Goal: Complete application form

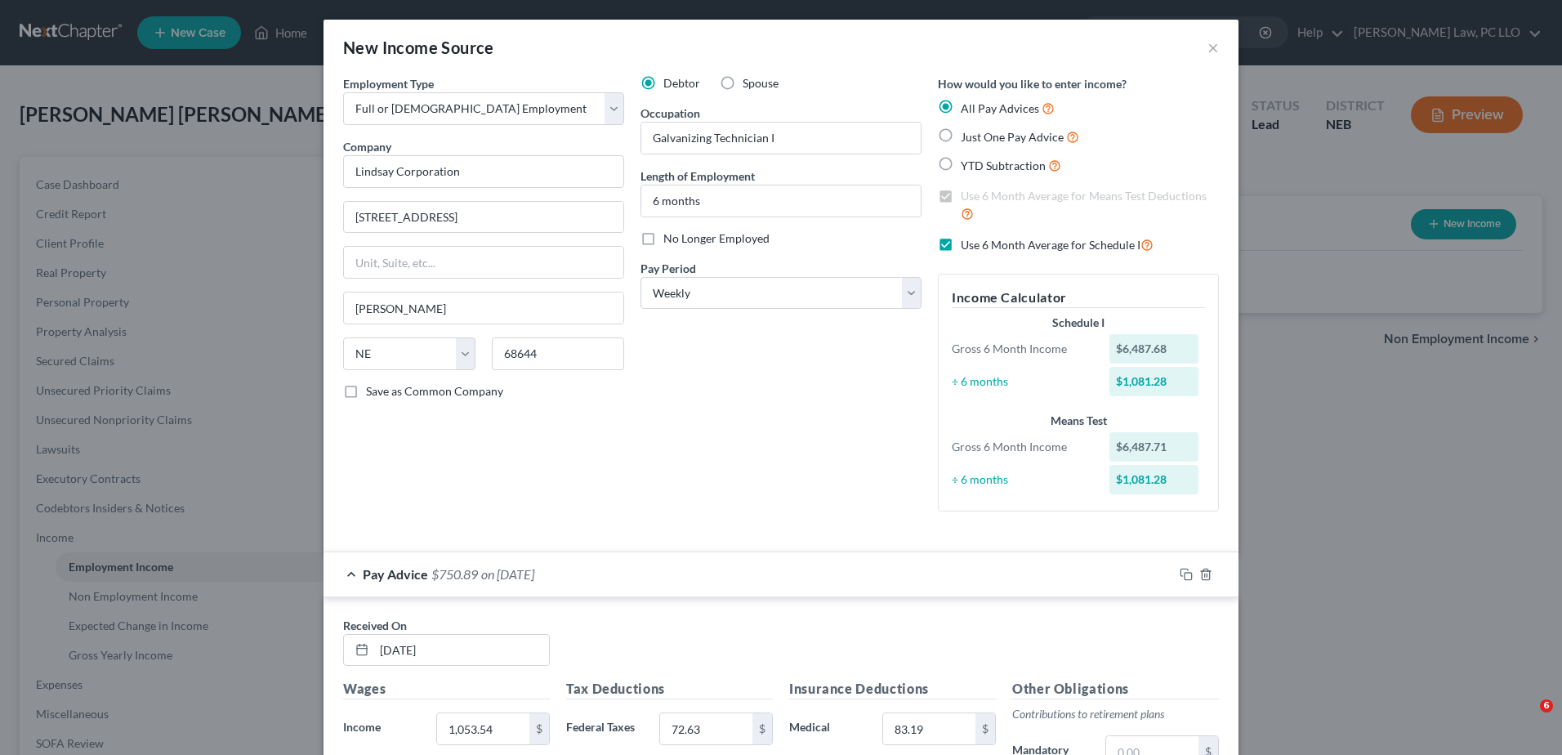
select select "0"
select select "30"
select select "3"
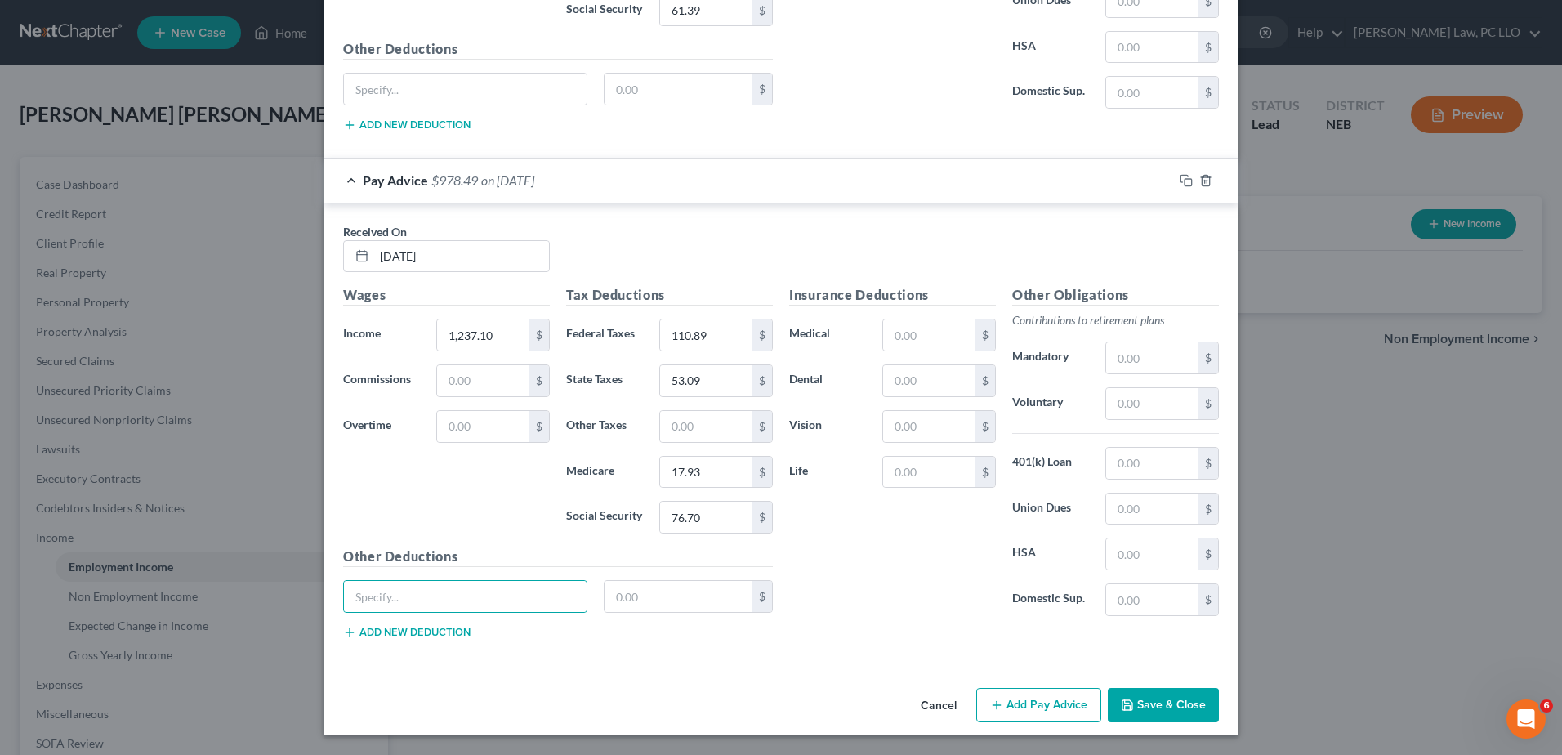
click at [1024, 705] on button "Add Pay Advice" at bounding box center [1038, 705] width 125 height 34
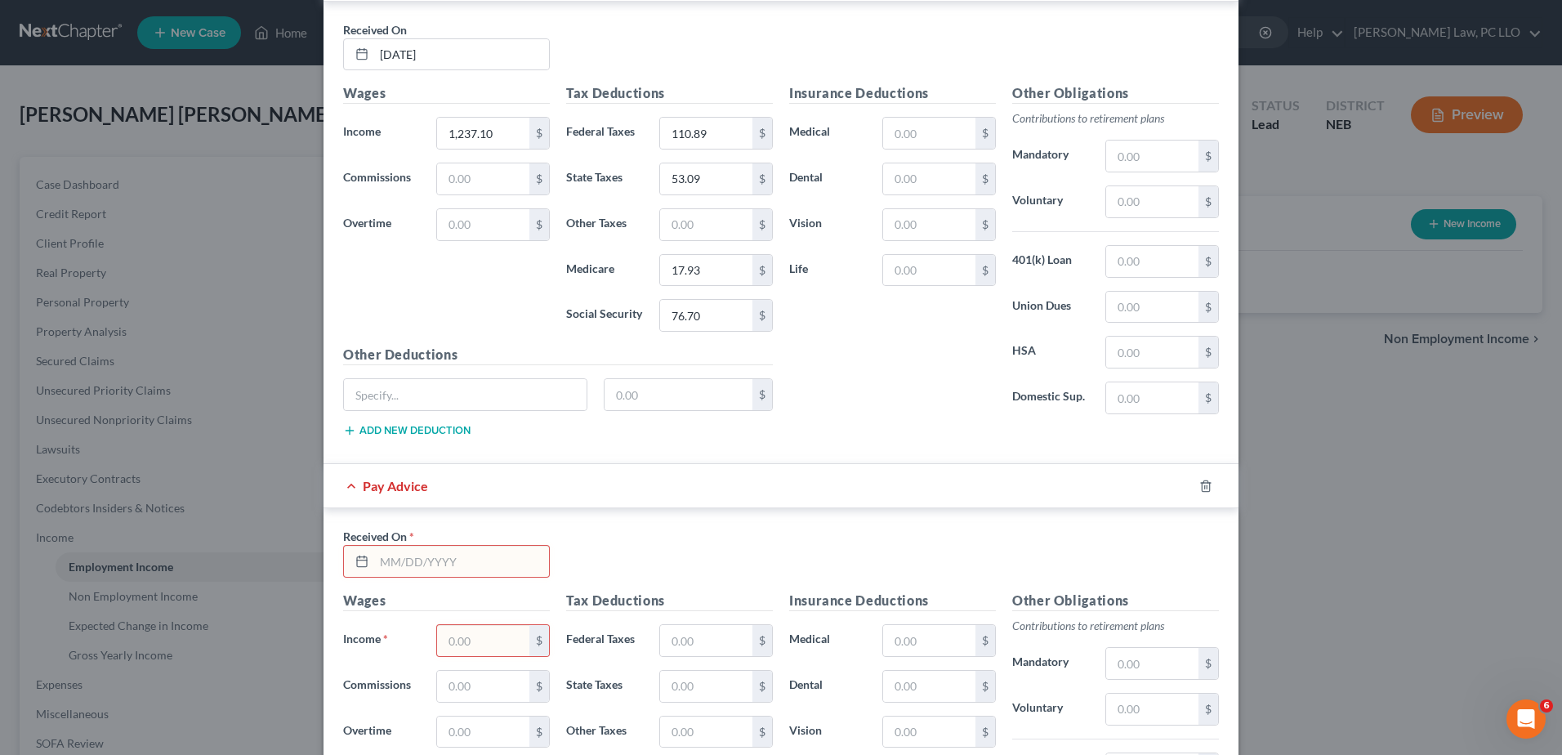
scroll to position [3175, 0]
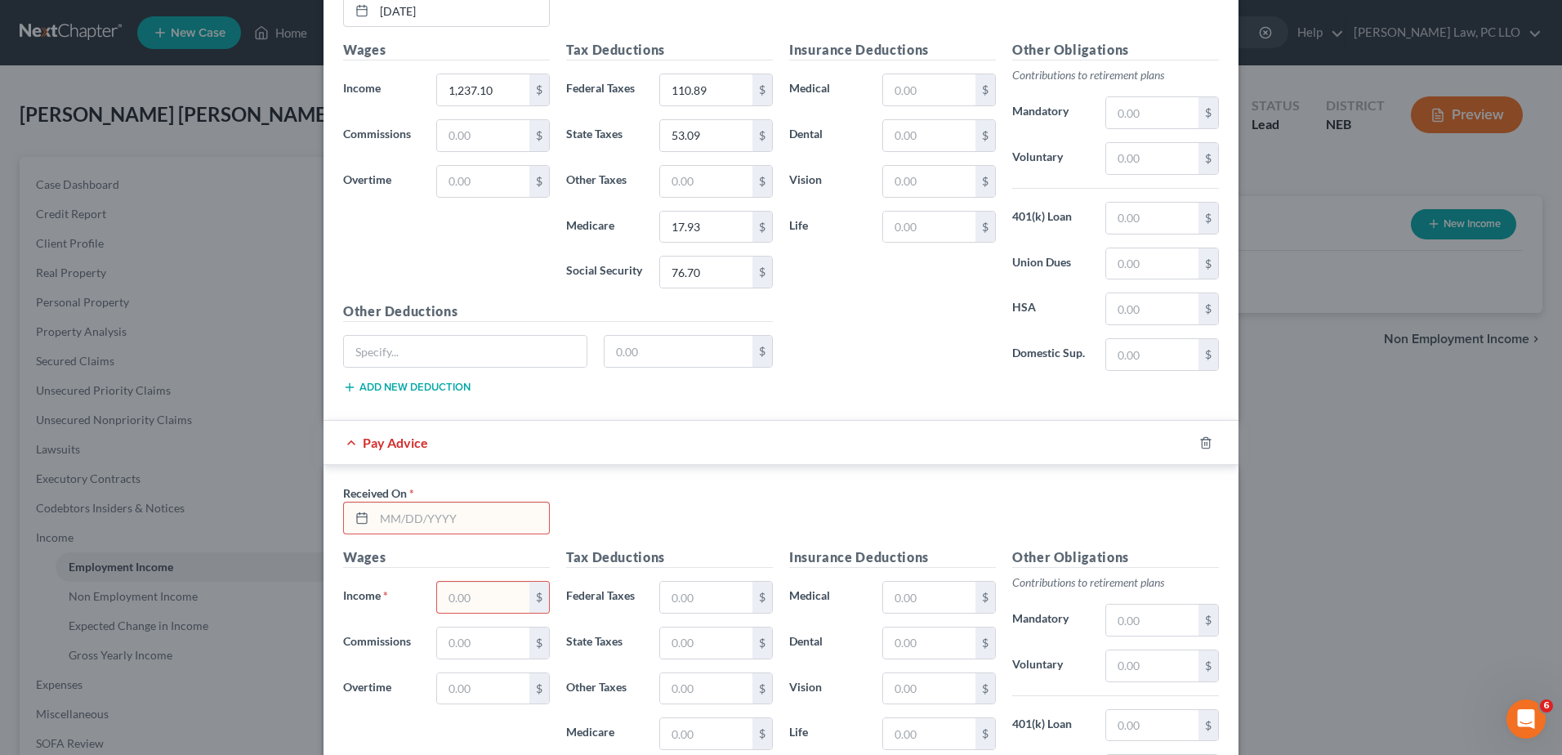
click at [462, 517] on input "text" at bounding box center [461, 517] width 175 height 31
type input "[DATE]"
type input "1,180.36"
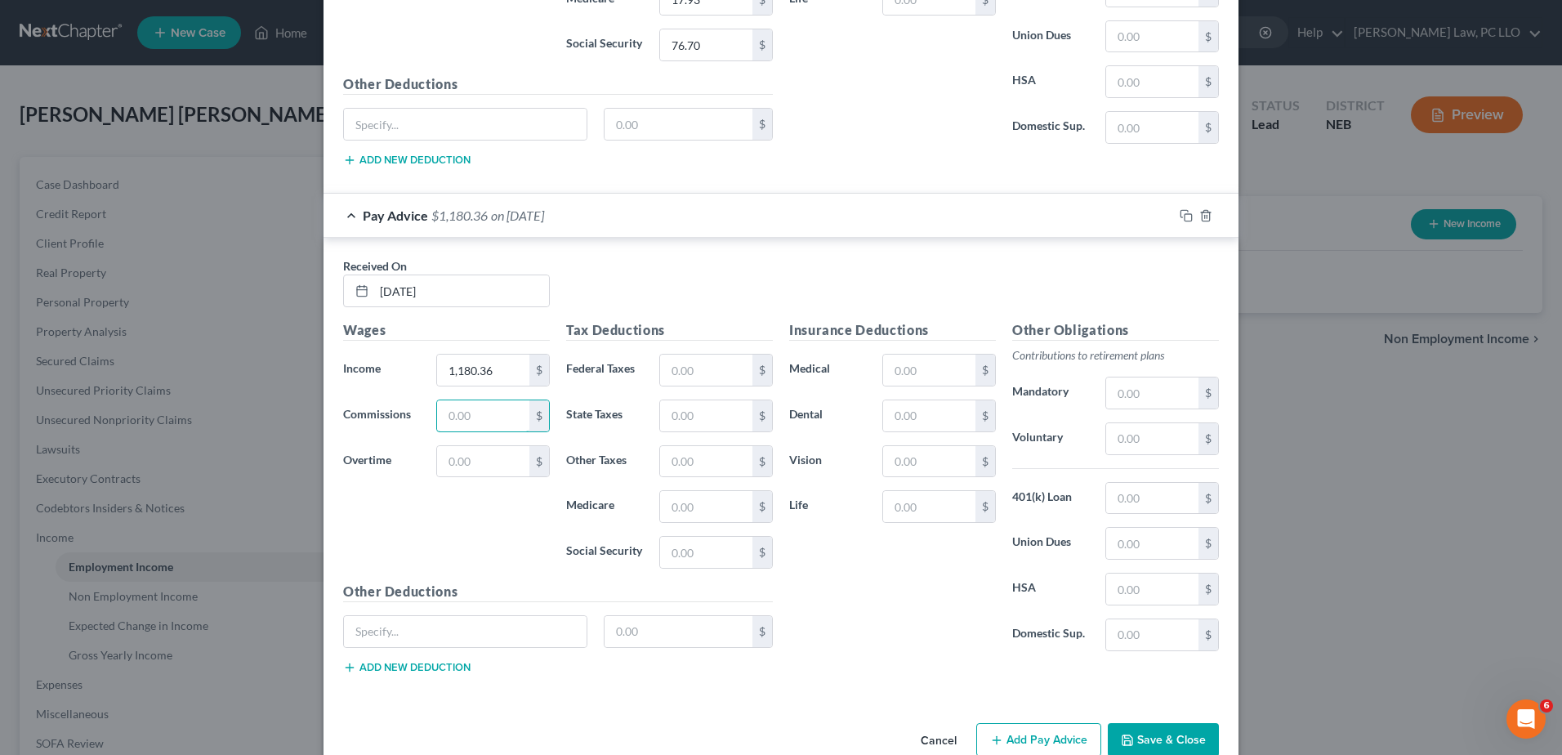
scroll to position [3436, 0]
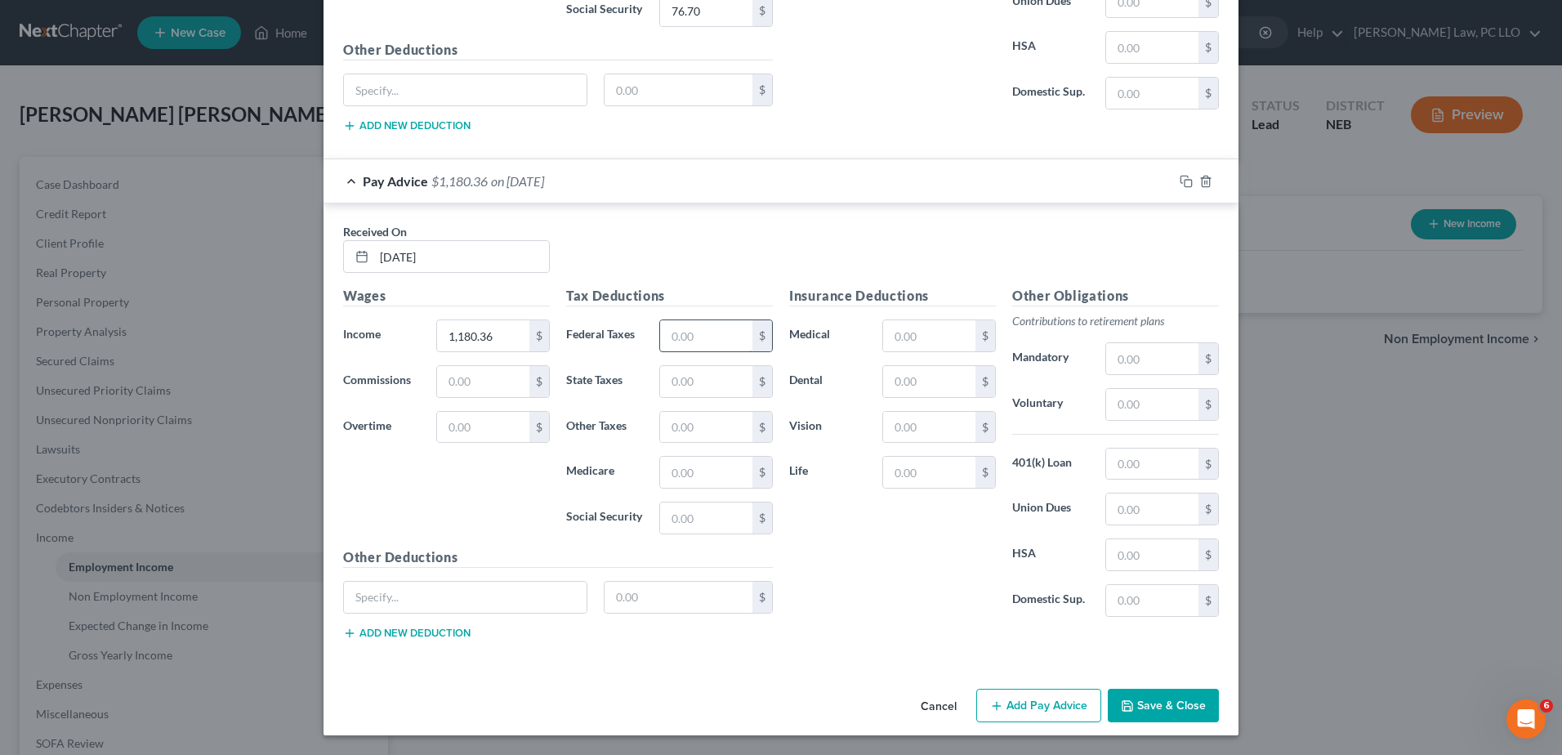
click at [693, 332] on input "text" at bounding box center [706, 335] width 92 height 31
type input "102.44"
type input "50.13"
type input "17.12"
type input "73.18"
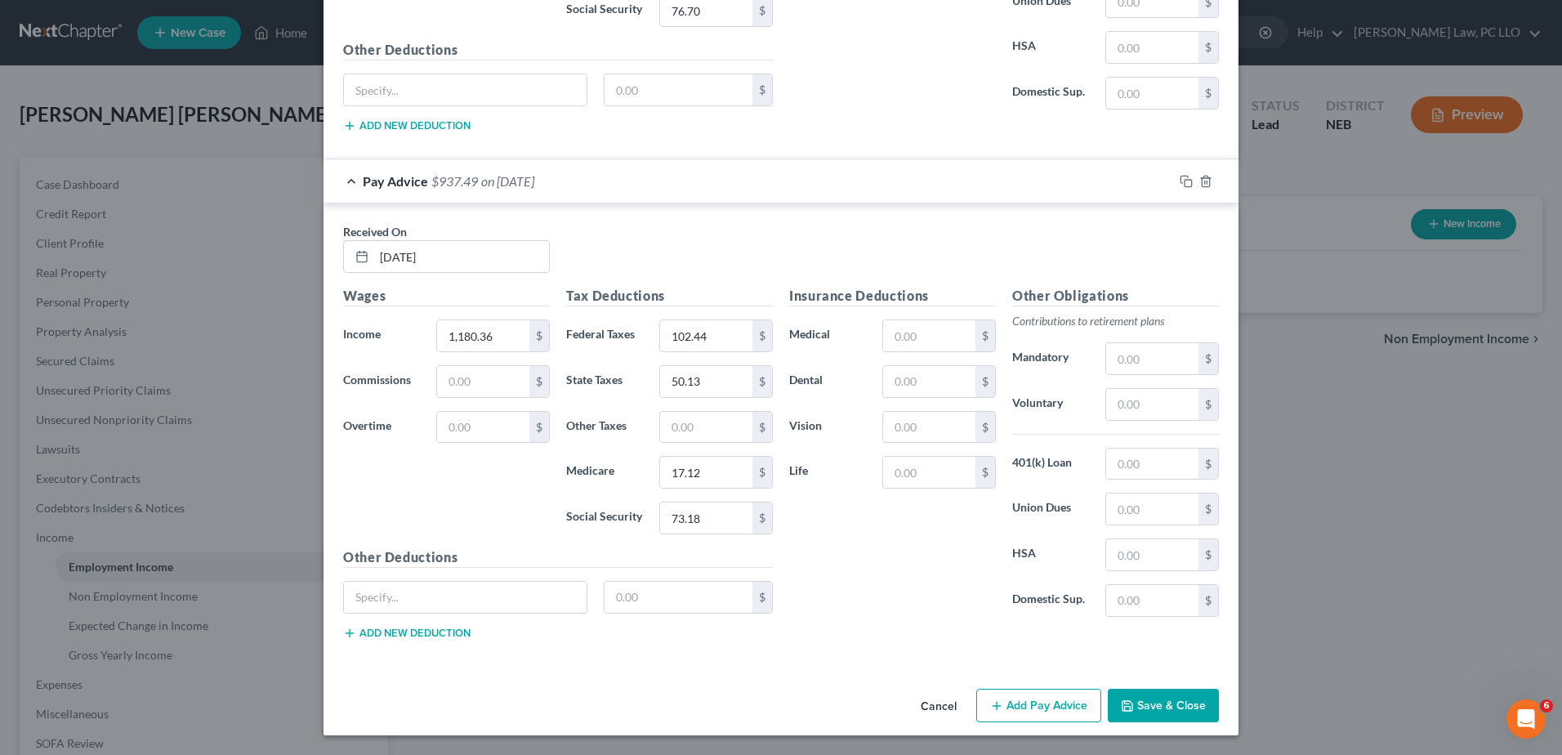
click at [1018, 702] on button "Add Pay Advice" at bounding box center [1038, 706] width 125 height 34
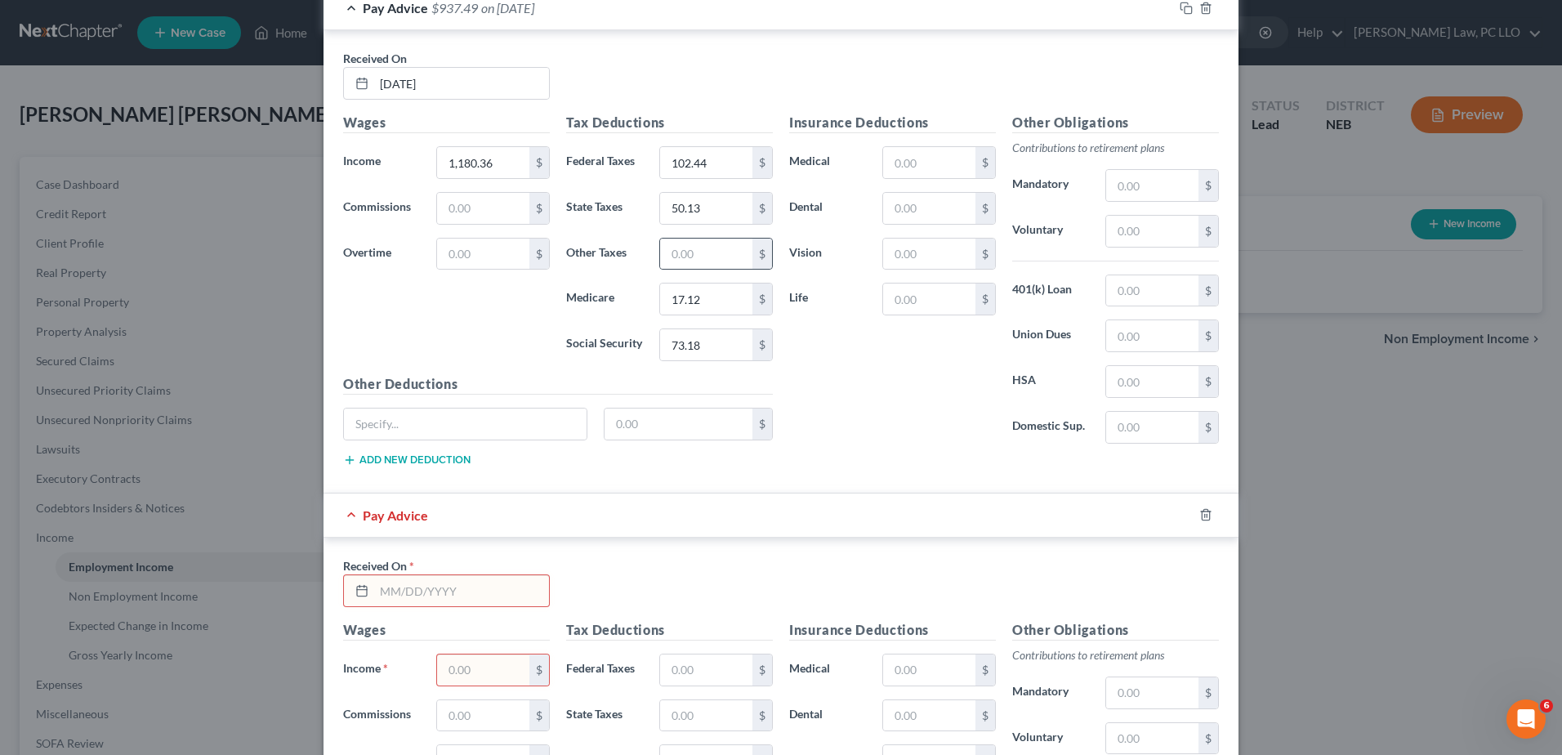
scroll to position [3763, 0]
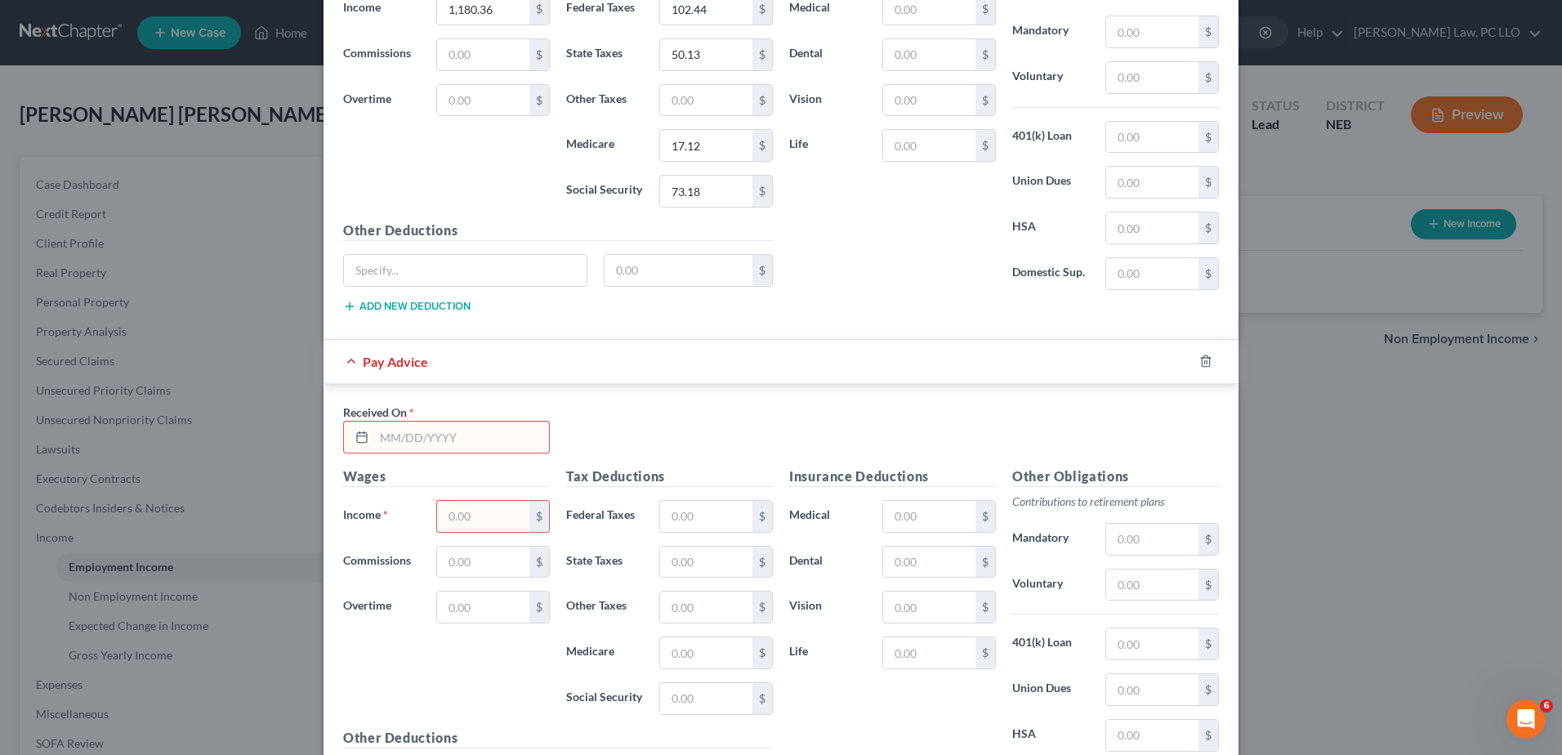
click at [511, 435] on input "text" at bounding box center [461, 437] width 175 height 31
type input "[DATE]"
type input "960.09"
type input "61.42"
type input "32.25"
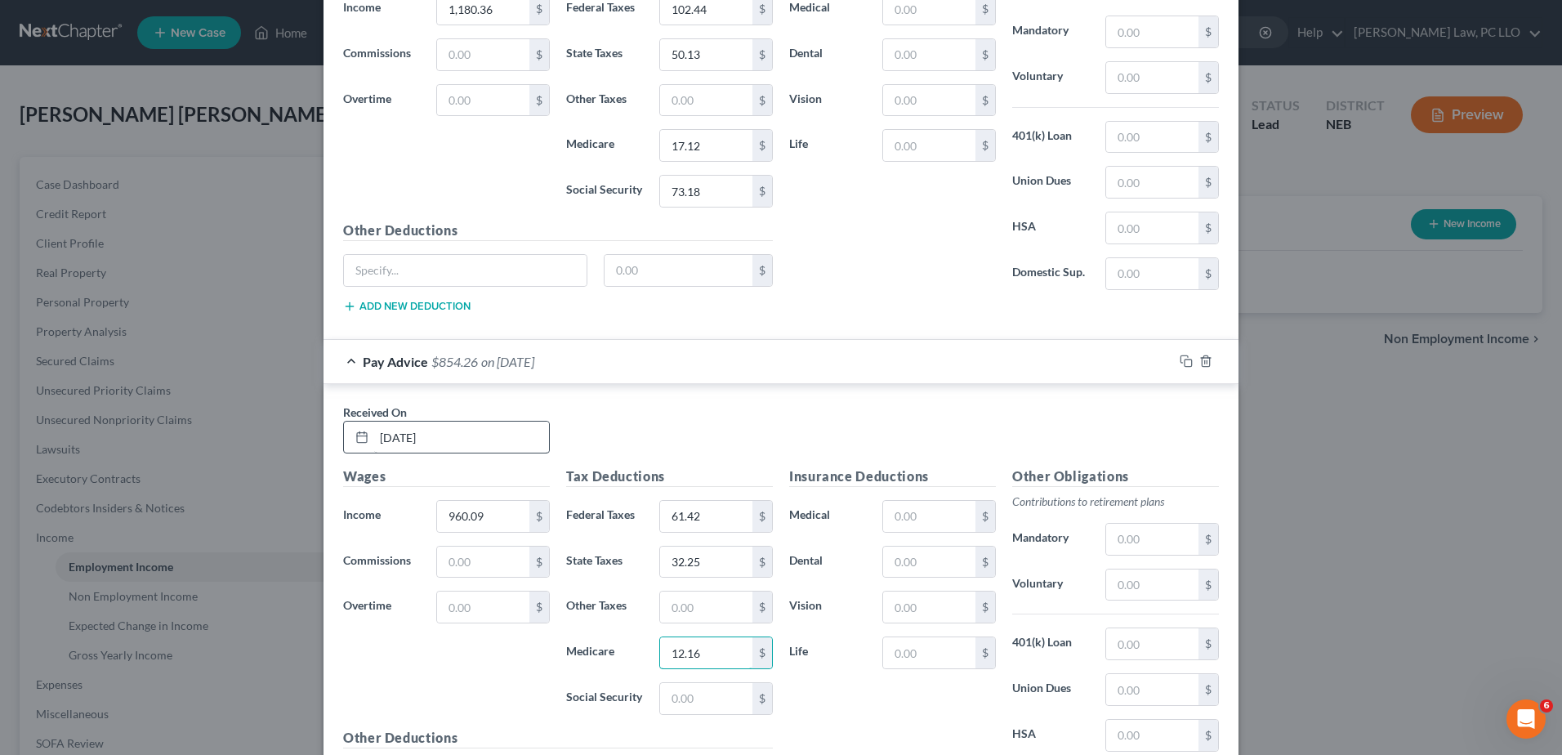
type input "12.16"
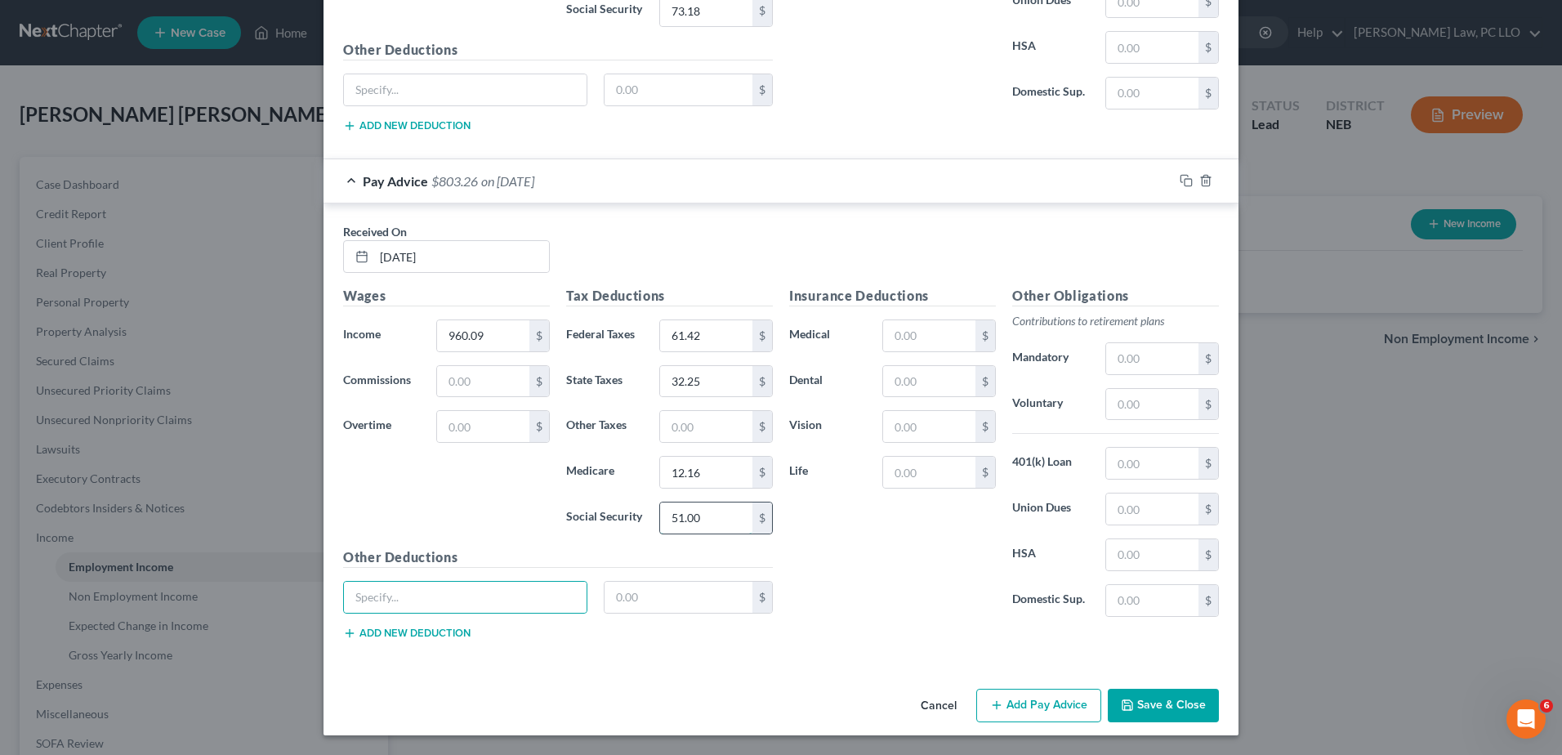
click at [711, 521] on input "51.00" at bounding box center [706, 517] width 92 height 31
type input "51.99"
type input "HSA"
type input "23.26"
click at [925, 337] on input "text" at bounding box center [929, 335] width 92 height 31
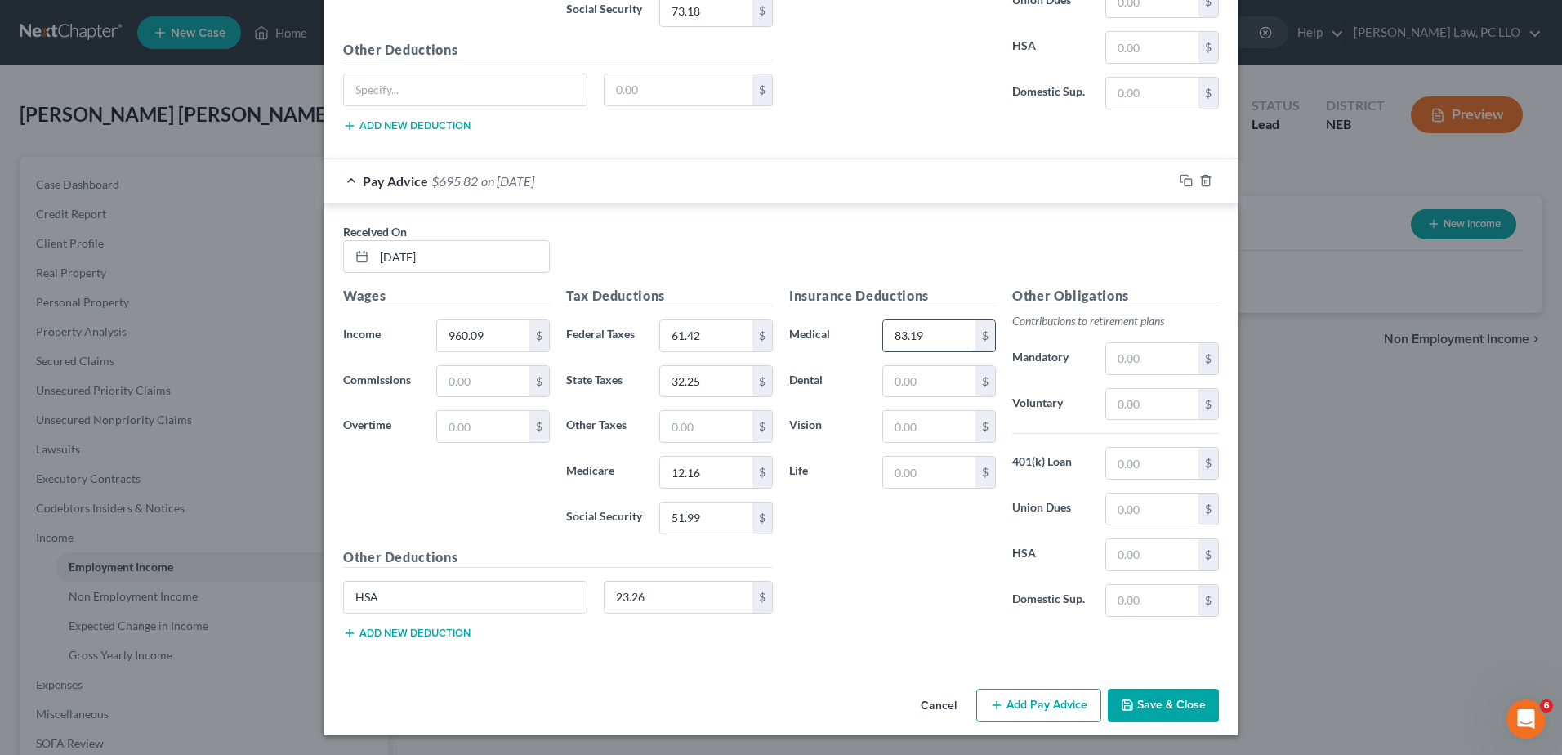
type input "83.19"
type input "10.30"
type input "4.85"
click at [1030, 707] on button "Add Pay Advice" at bounding box center [1038, 706] width 125 height 34
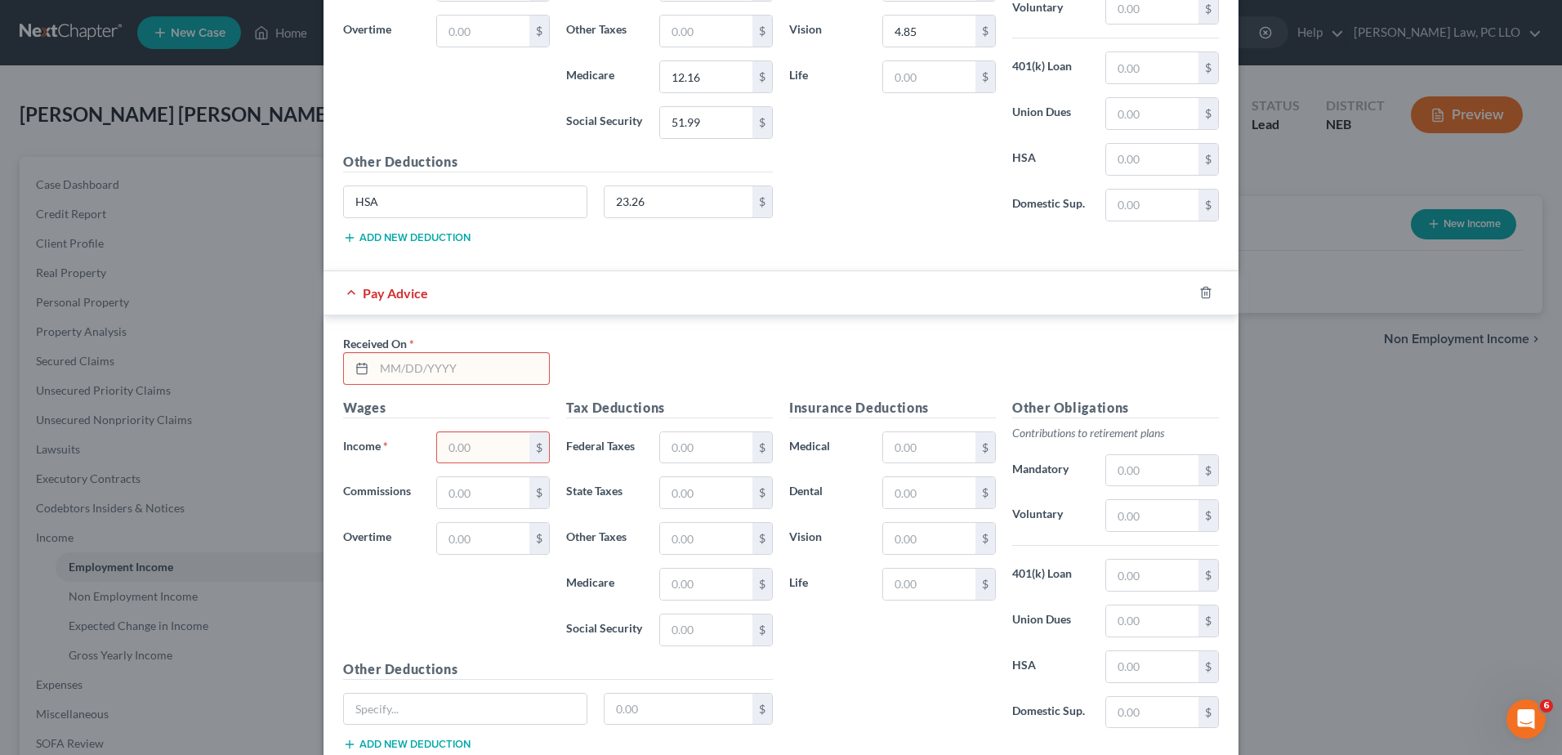
scroll to position [4434, 0]
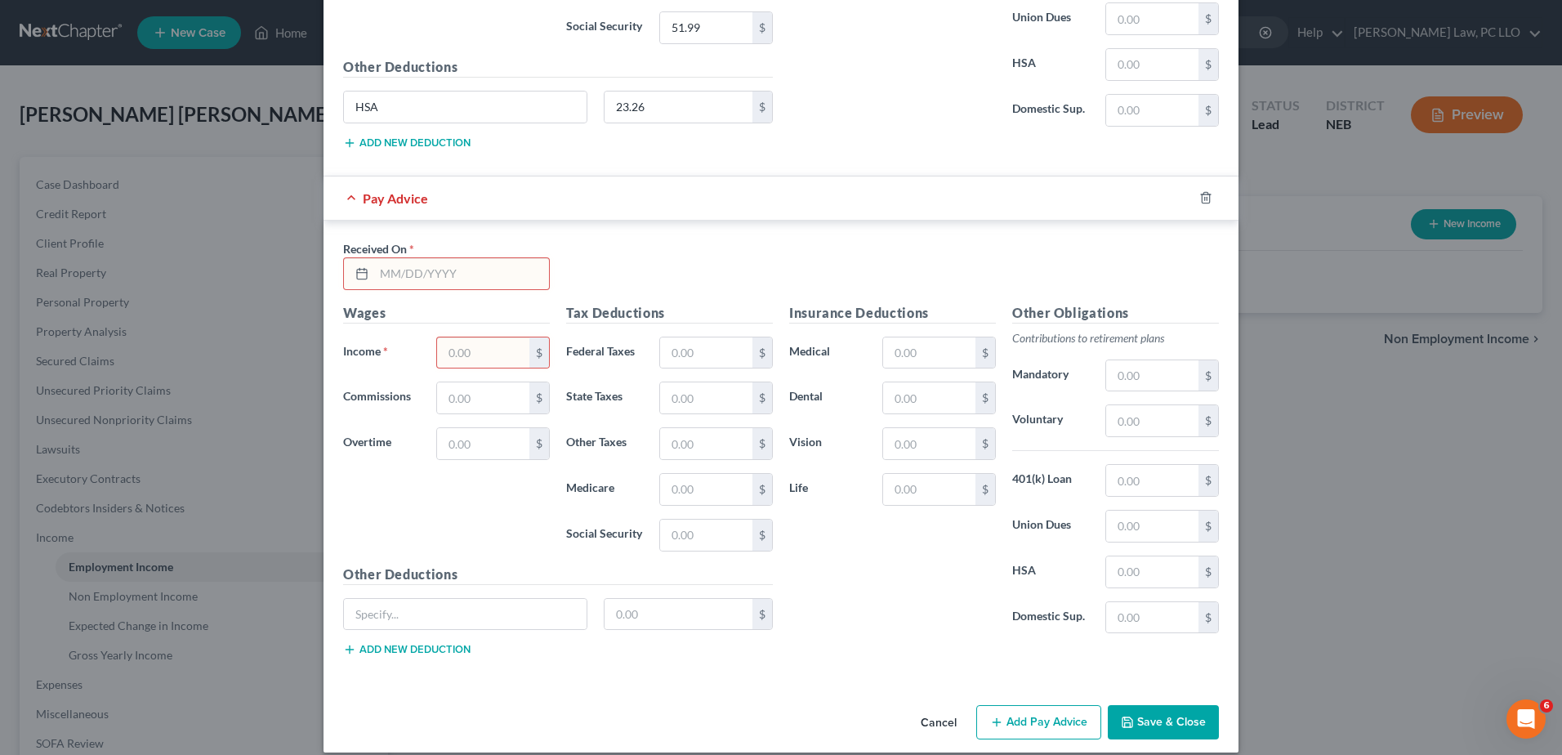
click at [449, 270] on input "text" at bounding box center [461, 273] width 175 height 31
type input "[DATE]"
type input "1,148.10"
type input "83.98"
type input "42.08"
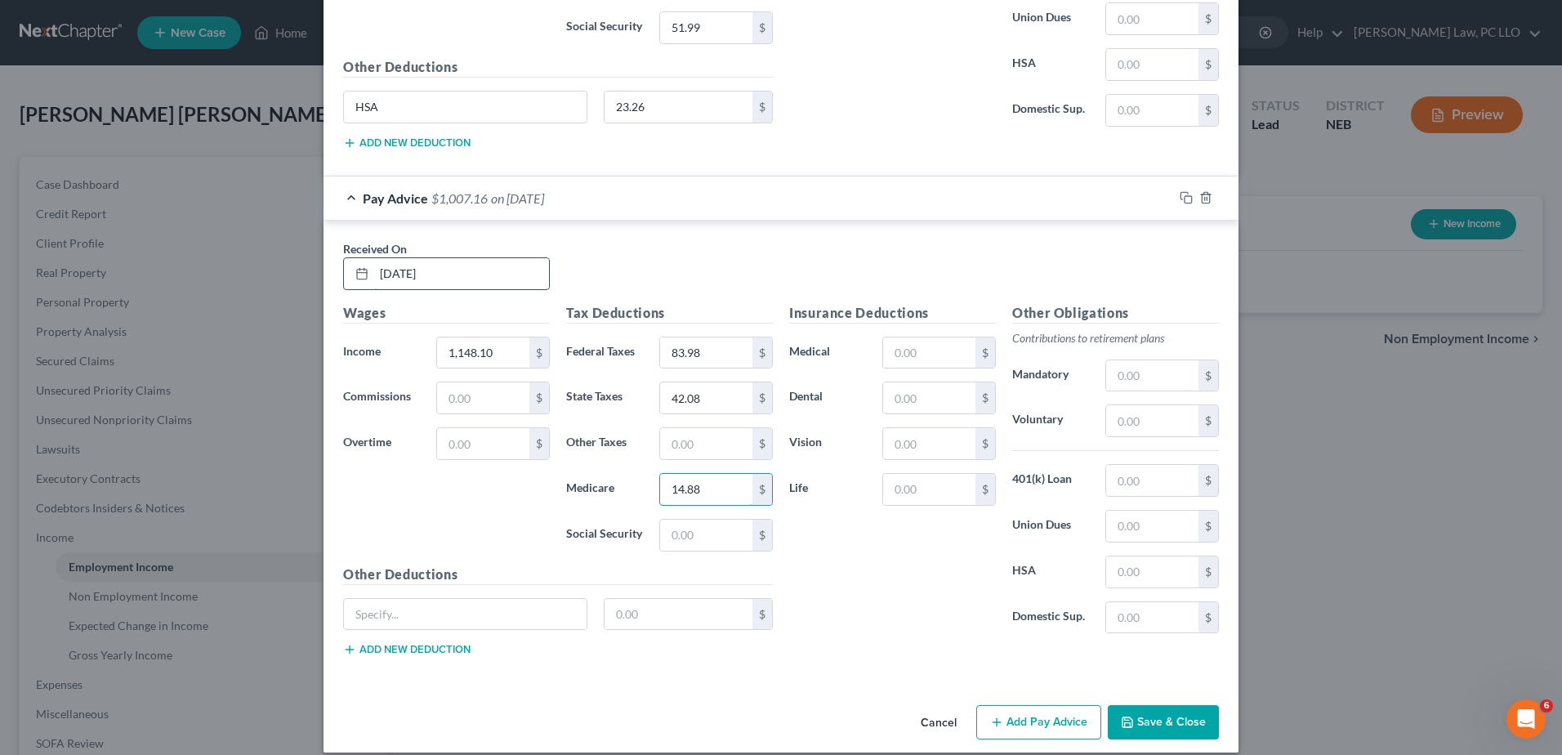
type input "14.88"
type input "63.64"
type input "HSA"
type input "23.26"
click at [937, 354] on input "text" at bounding box center [929, 352] width 92 height 31
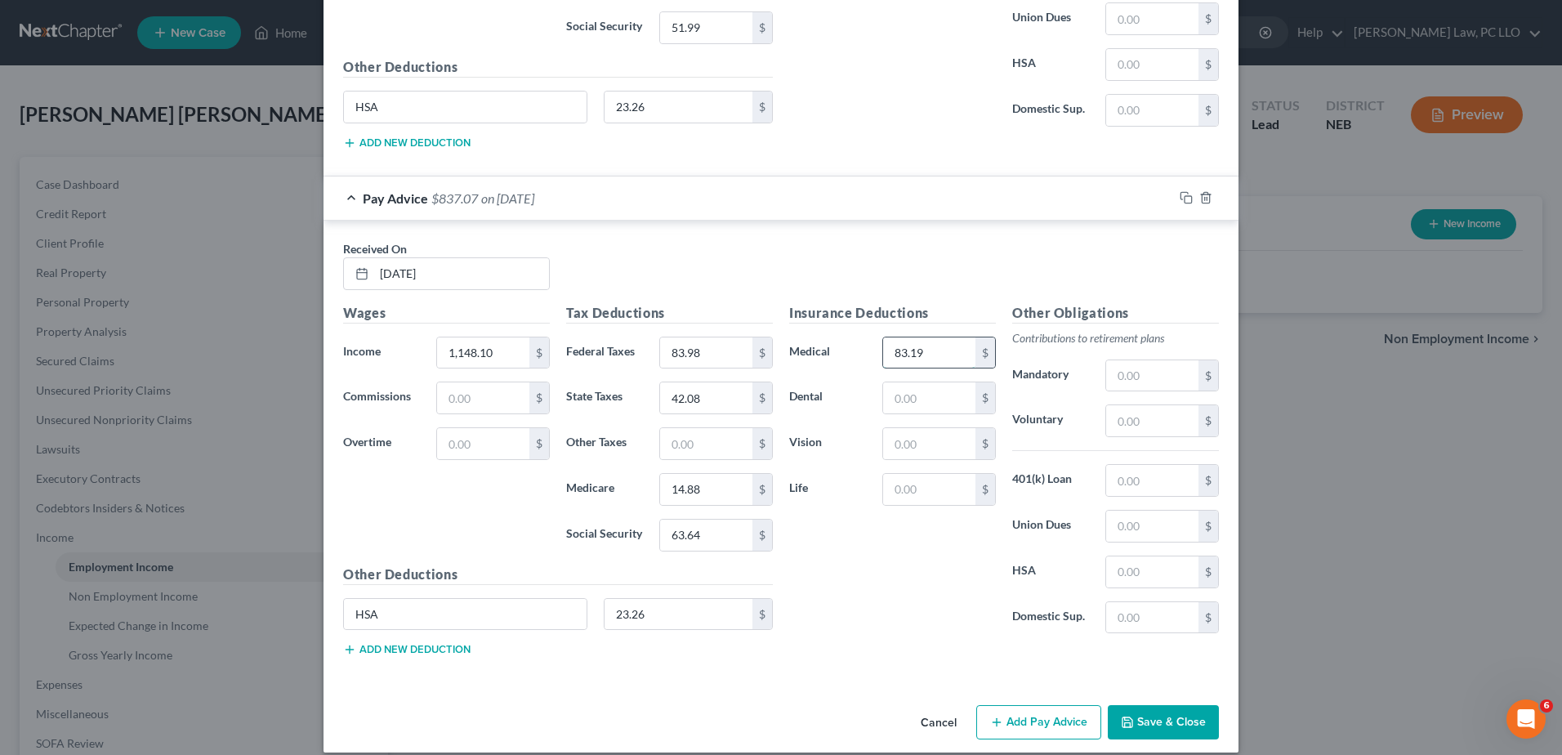
type input "83.19"
type input "10.30"
type input "4.85"
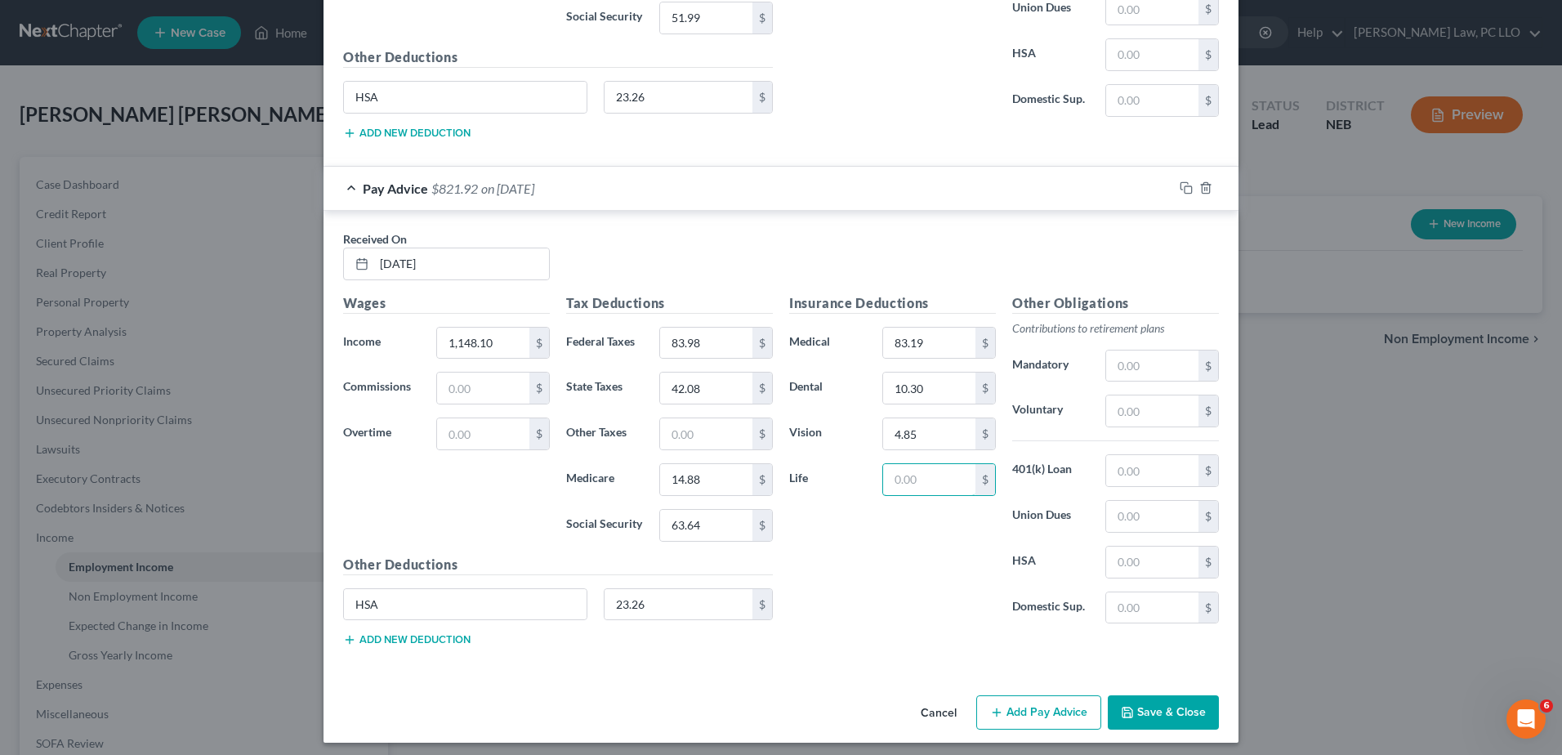
scroll to position [4451, 0]
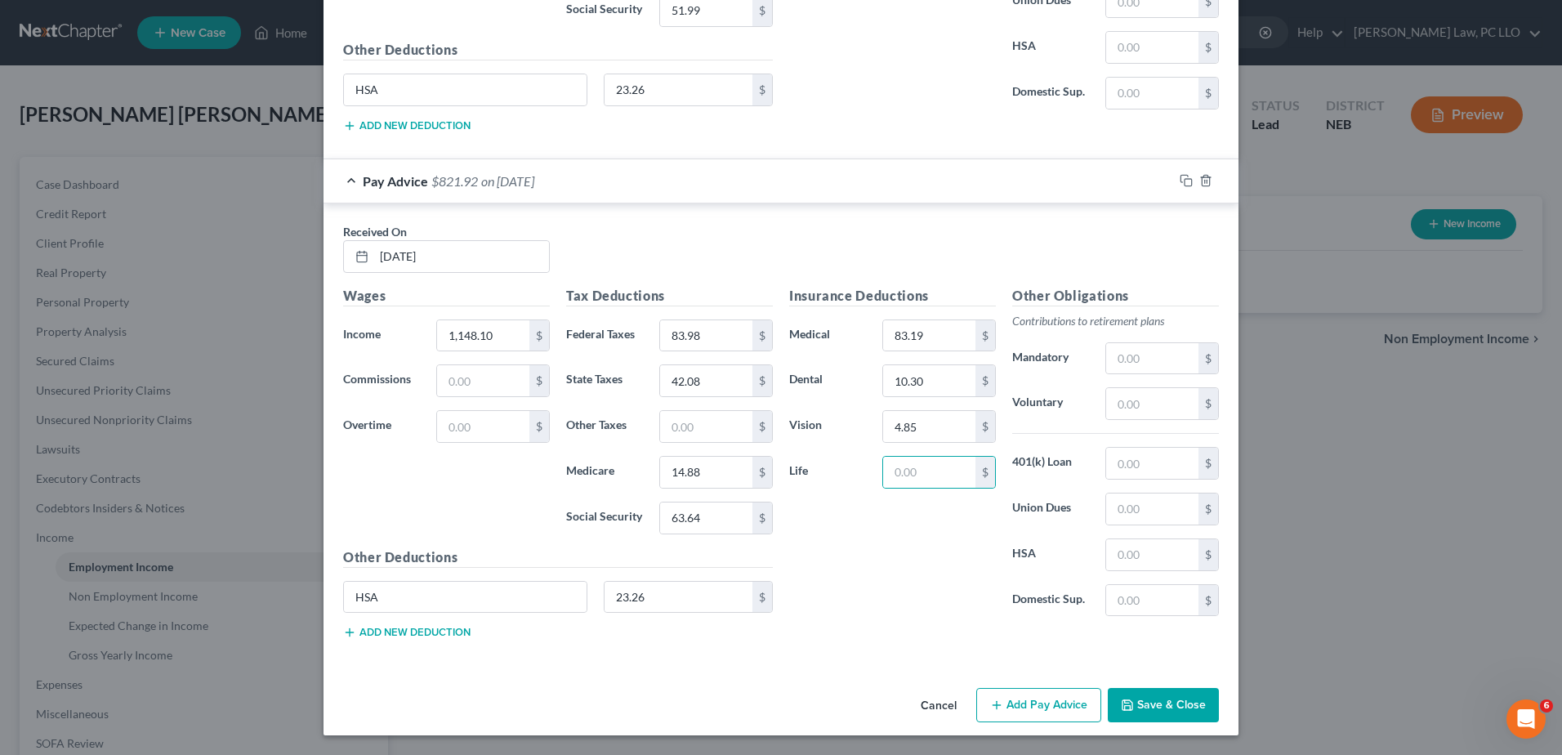
click at [1022, 707] on button "Add Pay Advice" at bounding box center [1038, 705] width 125 height 34
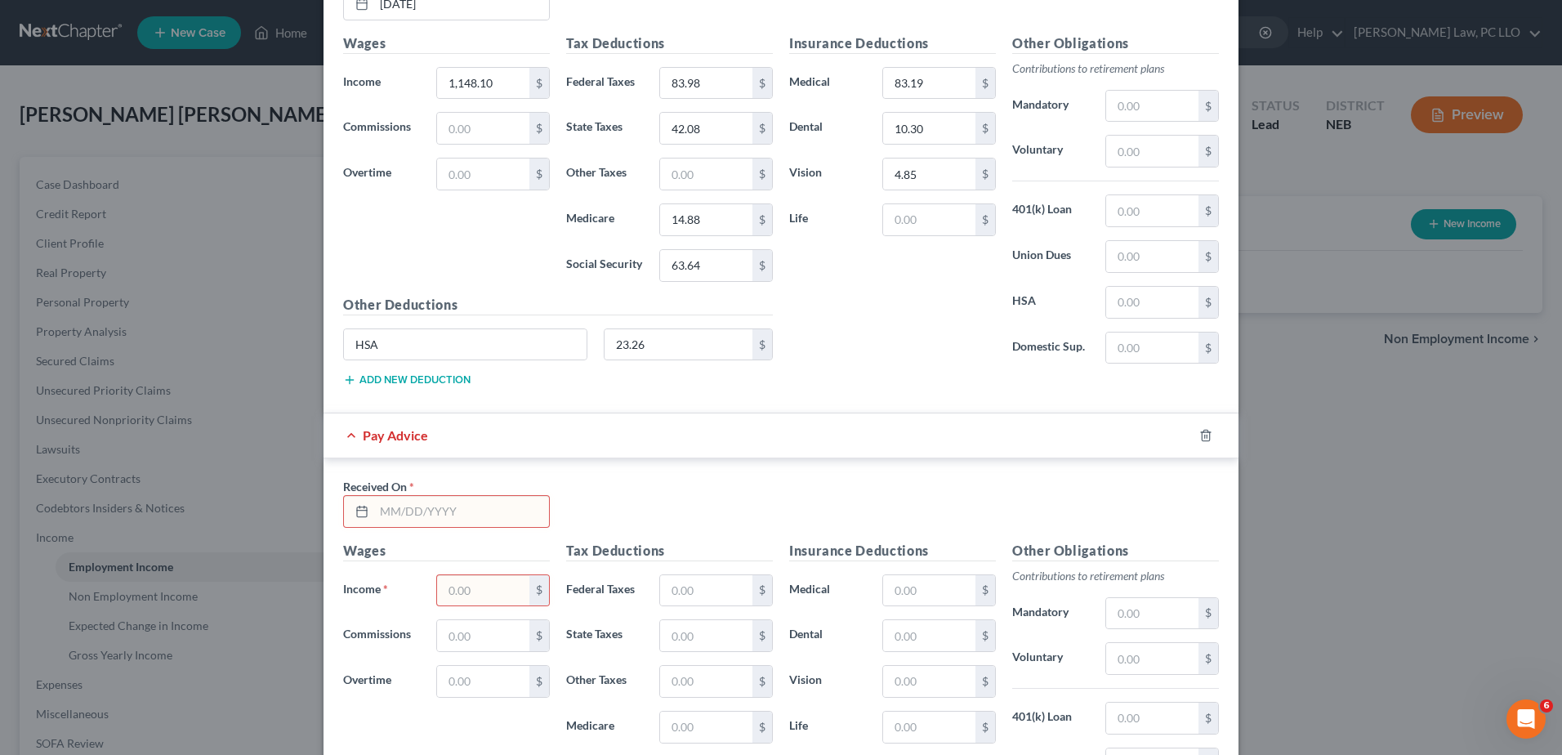
scroll to position [4778, 0]
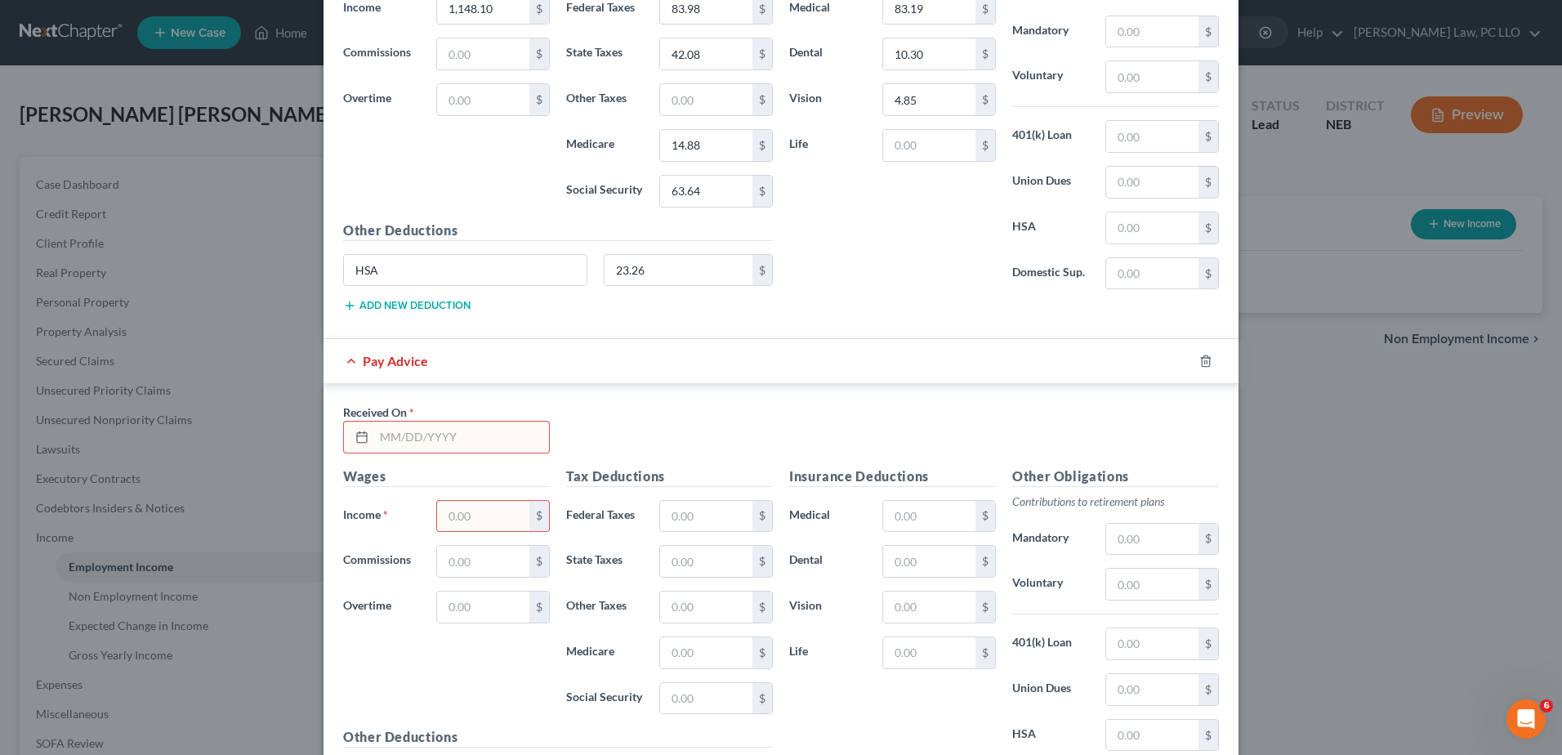
click at [434, 448] on input "text" at bounding box center [461, 437] width 175 height 31
type input "[DATE]"
type input "1,293.84"
type input "92.15"
type input "45.64"
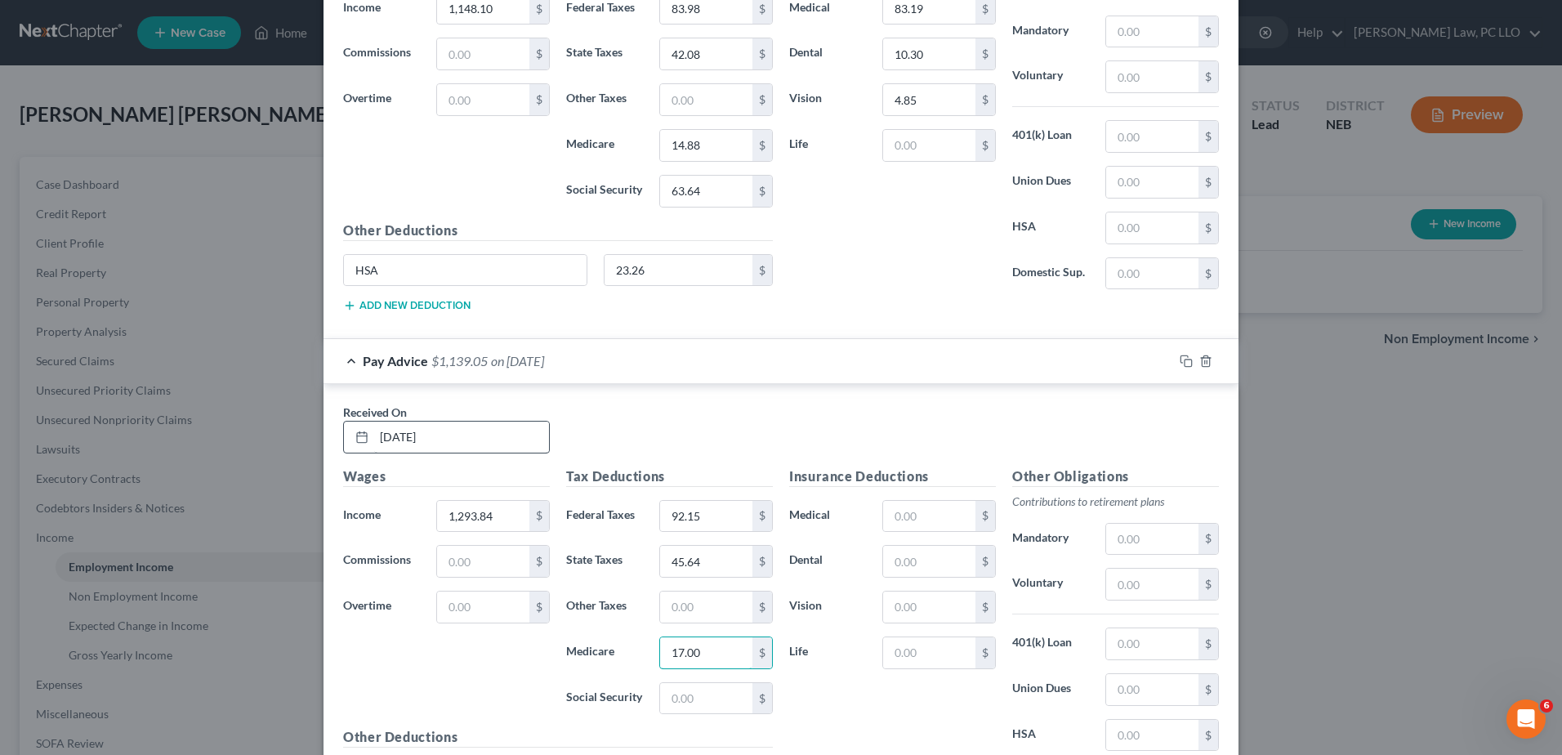
type input "17.00"
type input "72.68"
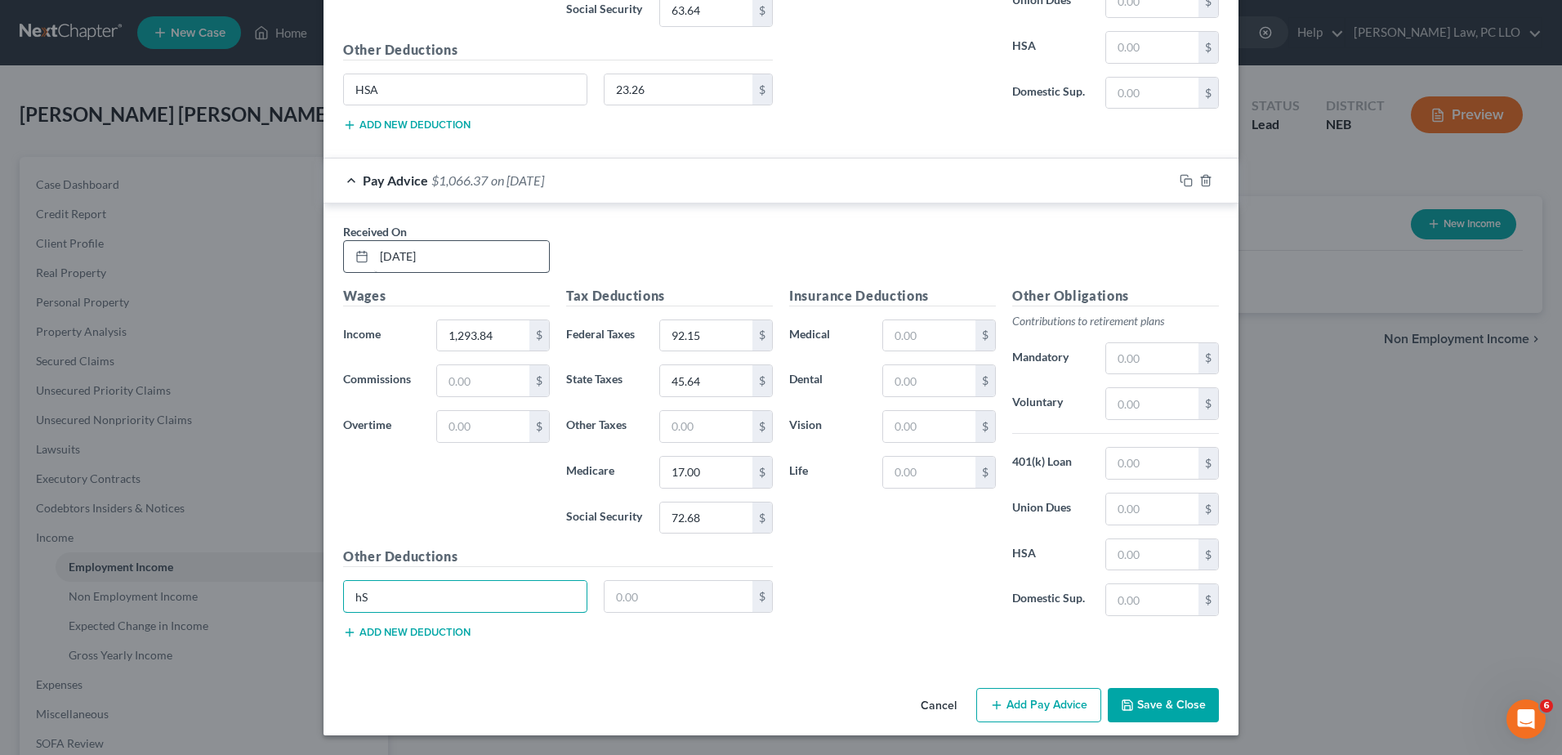
type input "h"
type input "HSA"
type input "23.26"
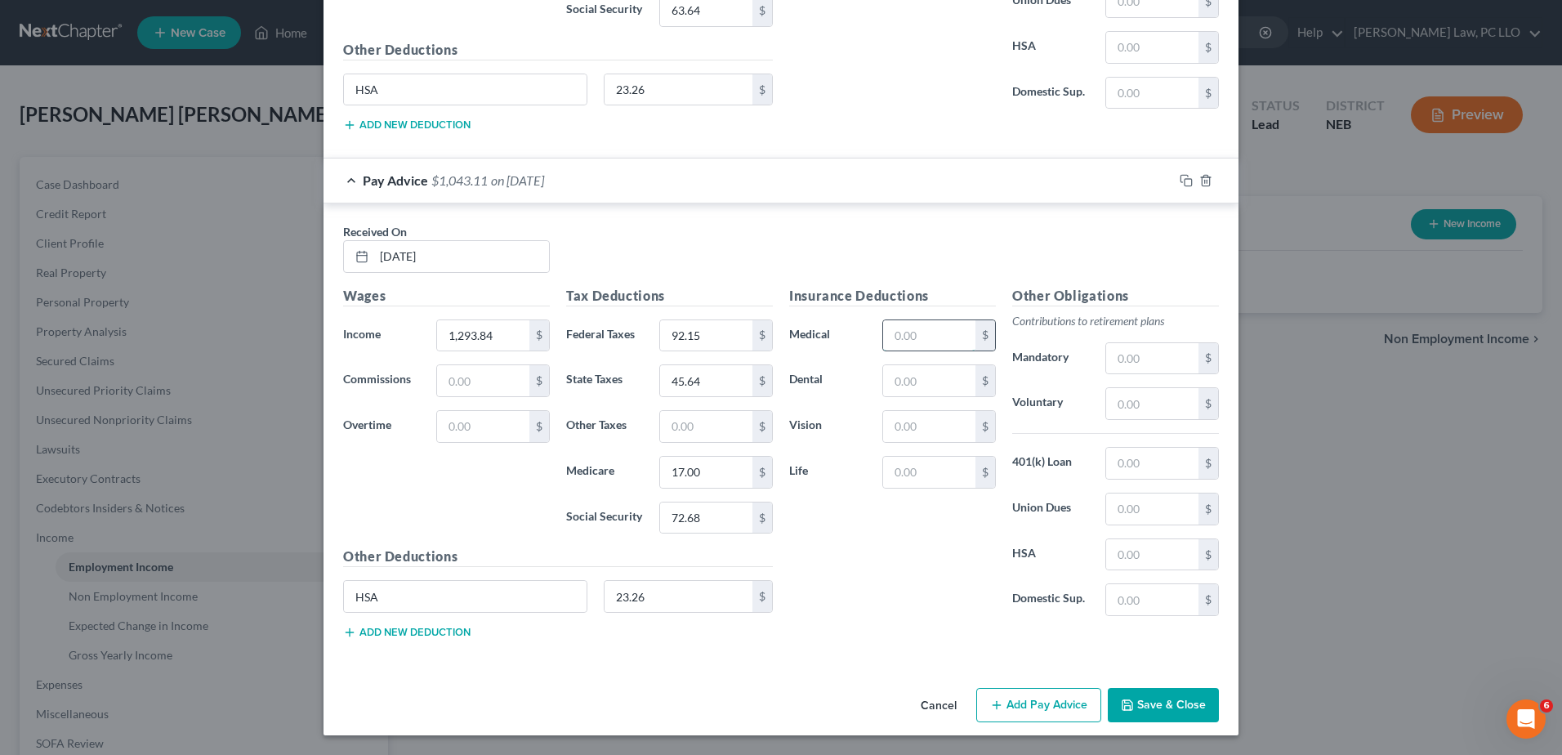
click at [940, 328] on input "text" at bounding box center [929, 335] width 92 height 31
type input "83.19"
type input "10.30"
type input "4.85"
click at [1152, 401] on input "text" at bounding box center [1152, 403] width 92 height 31
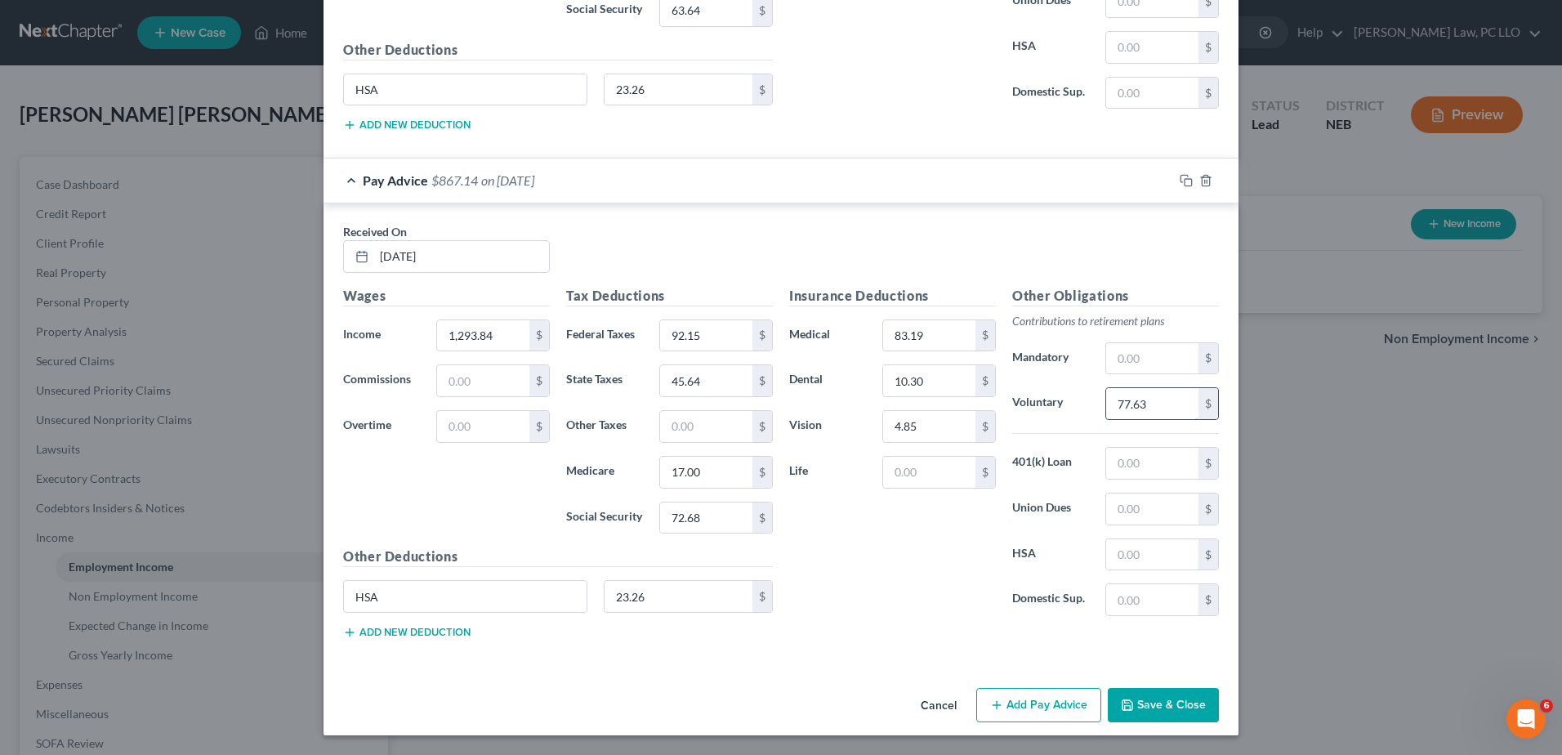
type input "77.63"
click at [1002, 711] on button "Add Pay Advice" at bounding box center [1038, 705] width 125 height 34
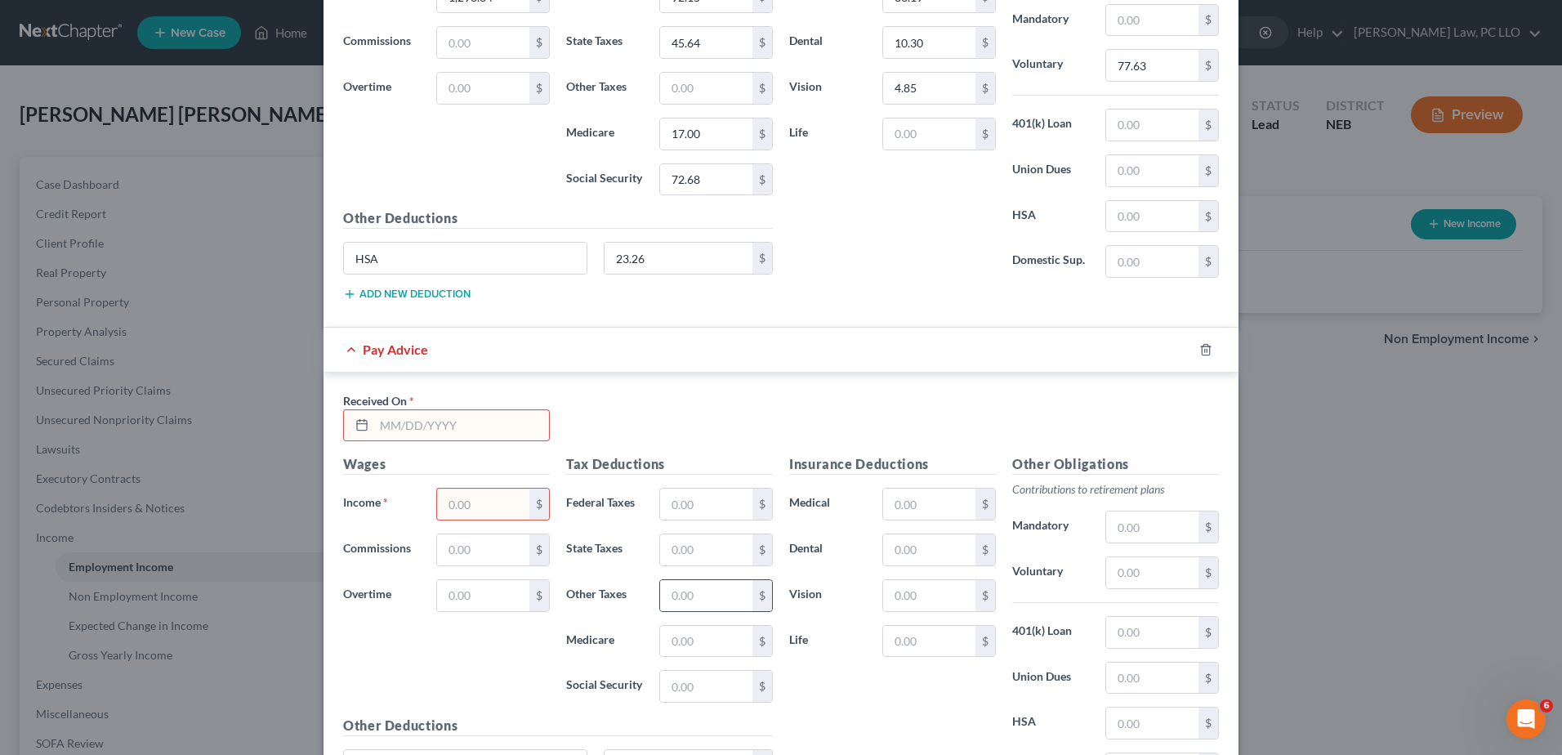
scroll to position [5367, 0]
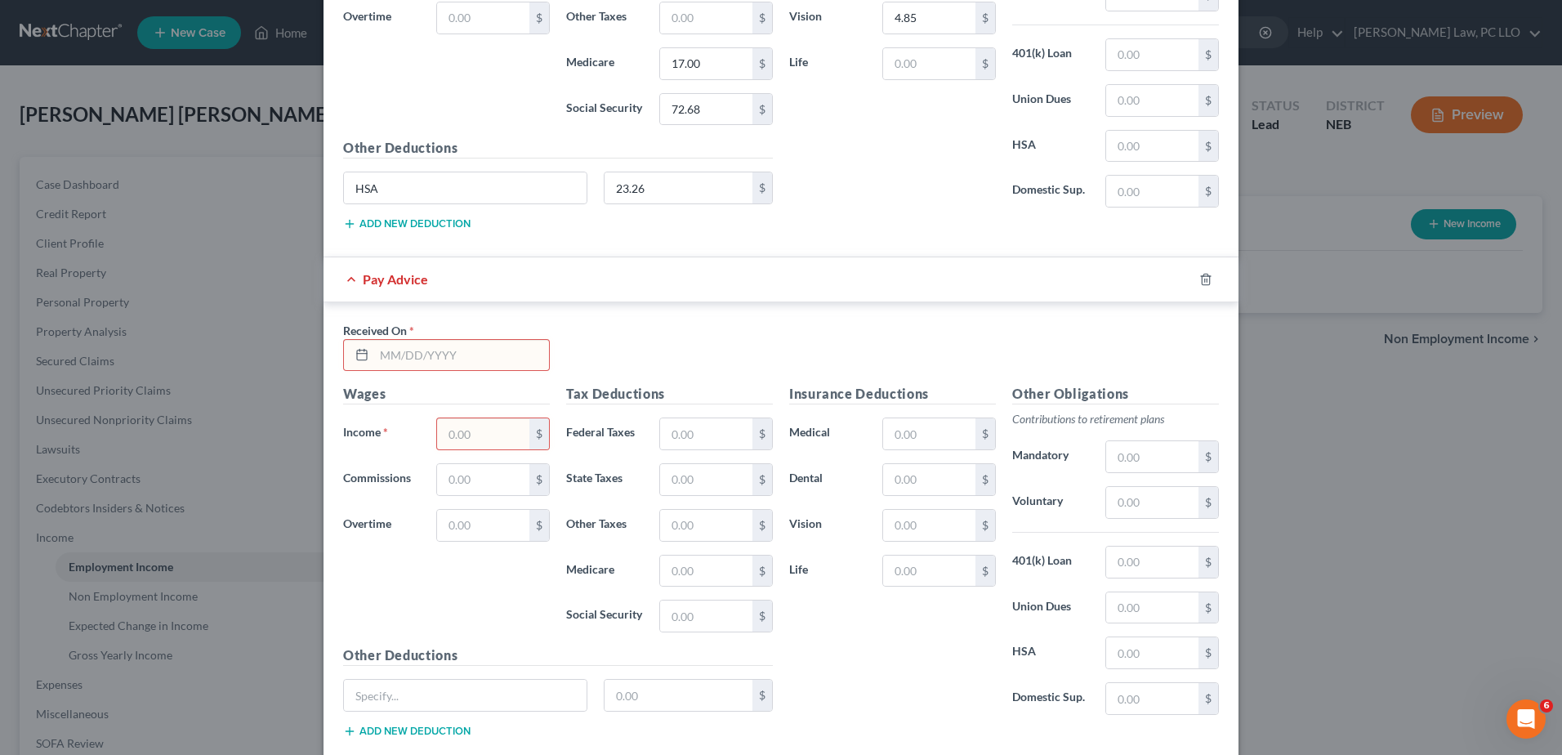
click at [388, 359] on input "text" at bounding box center [461, 355] width 175 height 31
type input "[DATE]"
type input "1,180.36"
type input "79.35"
type input "40.06"
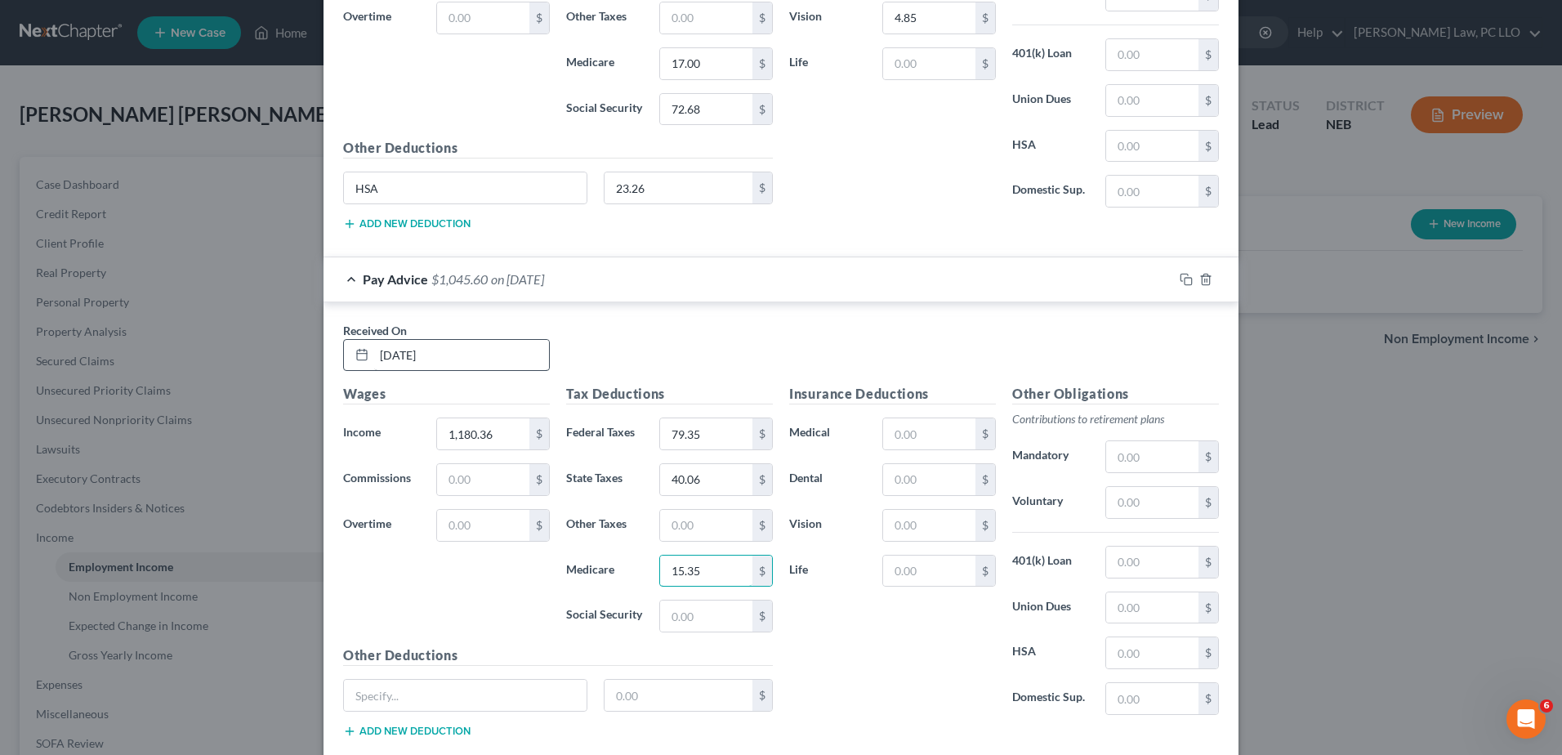
type input "15.35"
type input "65.64"
type input "HSA"
type input "23.26"
click at [928, 435] on input "text" at bounding box center [929, 433] width 92 height 31
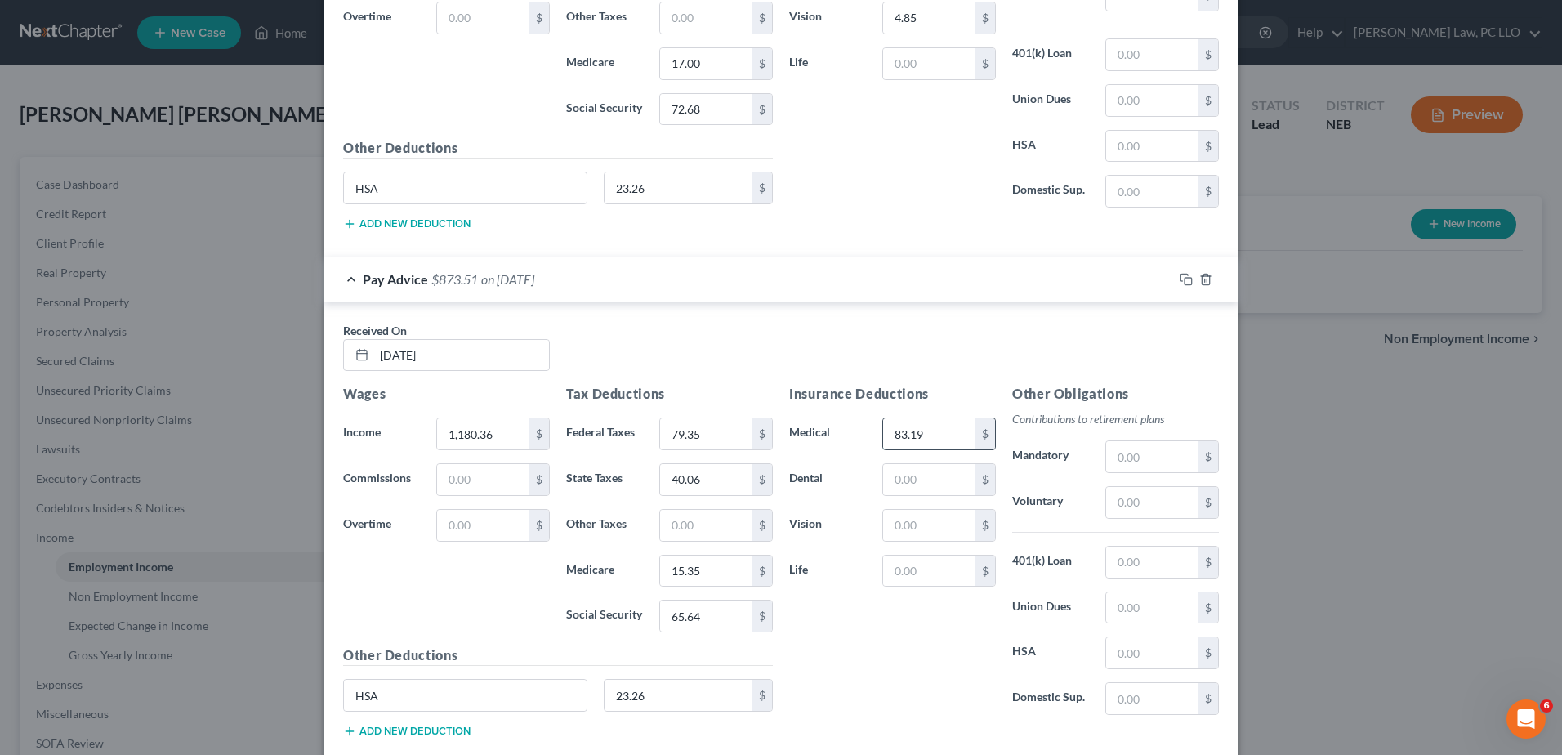
type input "83.19"
type input "10.30"
type input "4.85"
click at [1162, 493] on input "text" at bounding box center [1152, 502] width 92 height 31
type input "70.82"
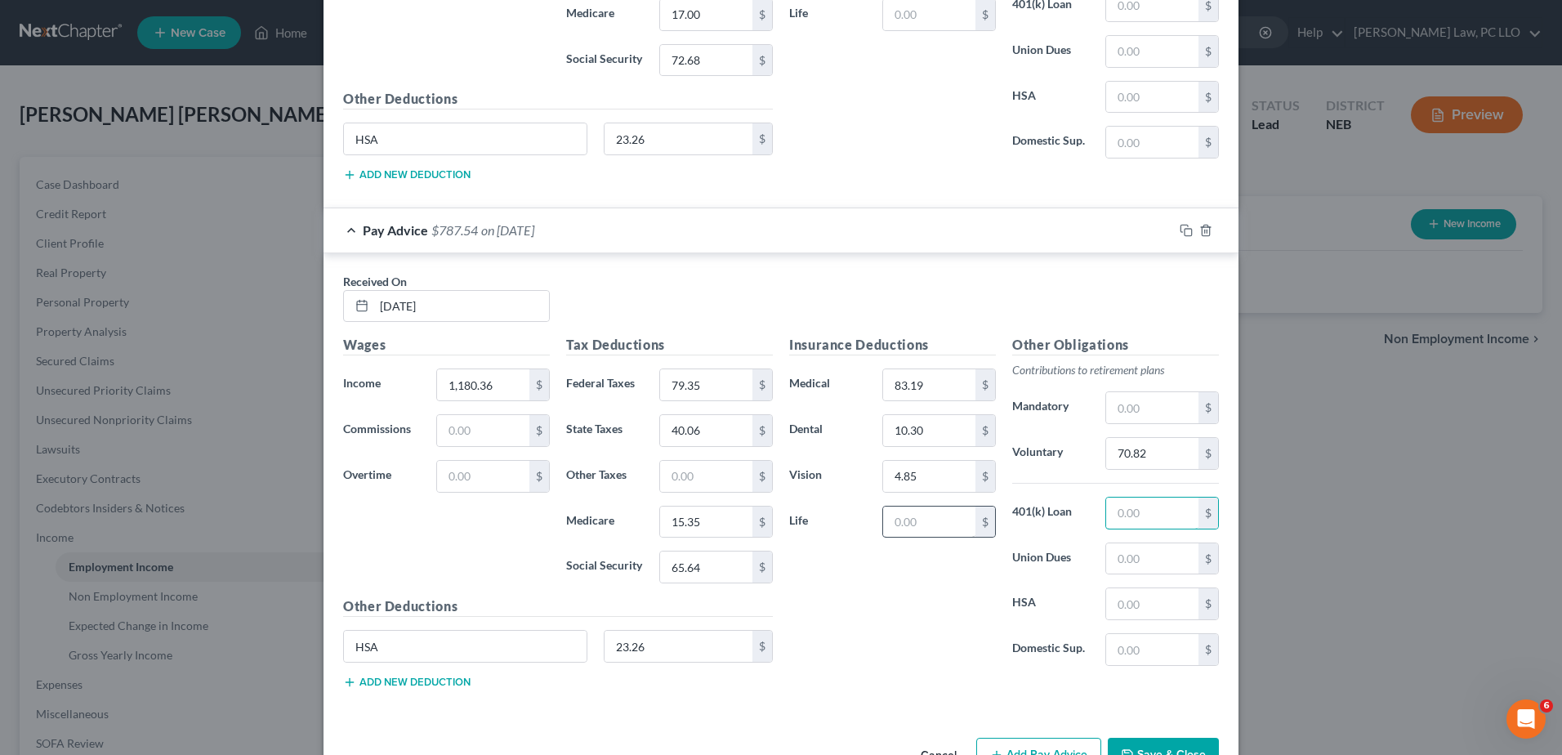
scroll to position [5466, 0]
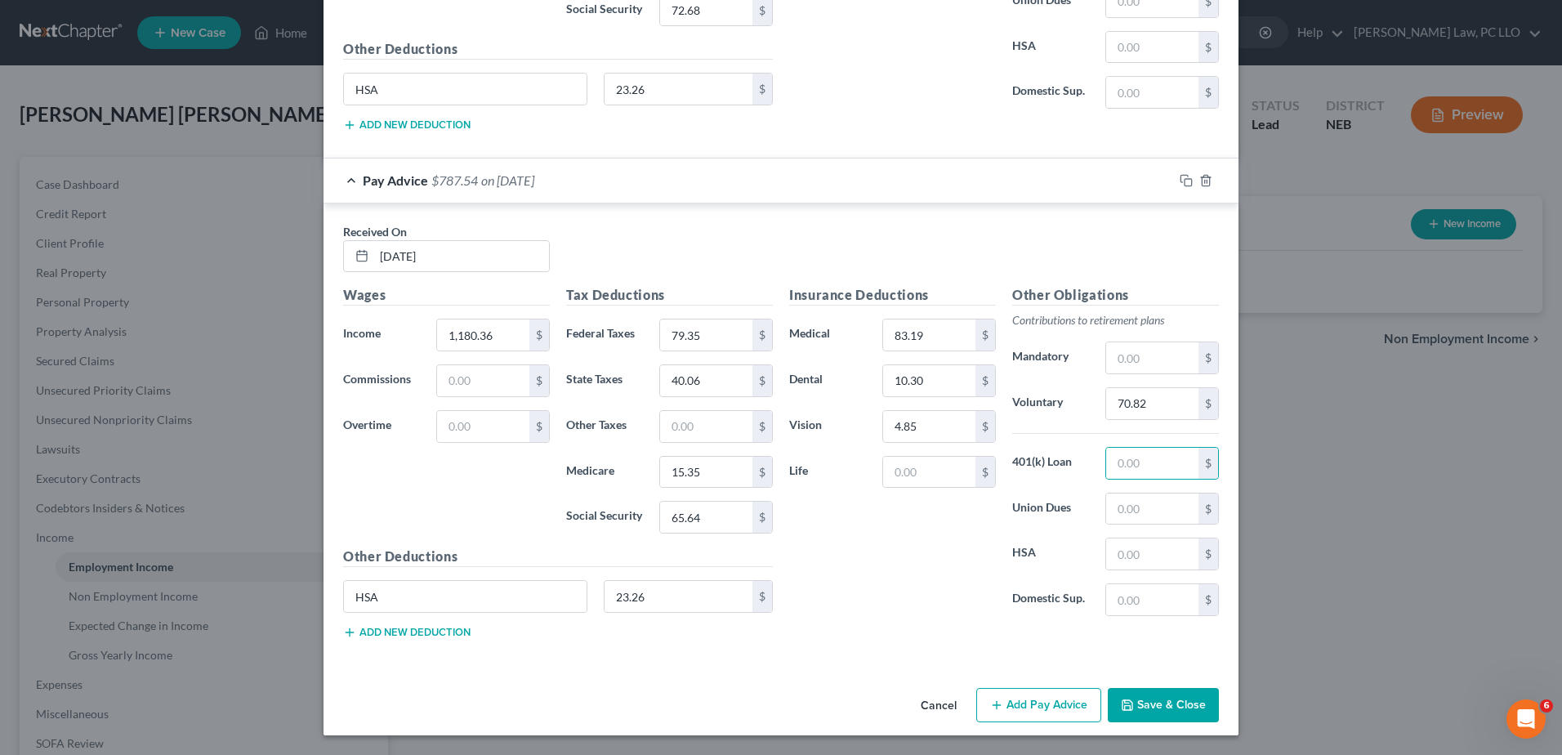
click at [1018, 701] on button "Add Pay Advice" at bounding box center [1038, 705] width 125 height 34
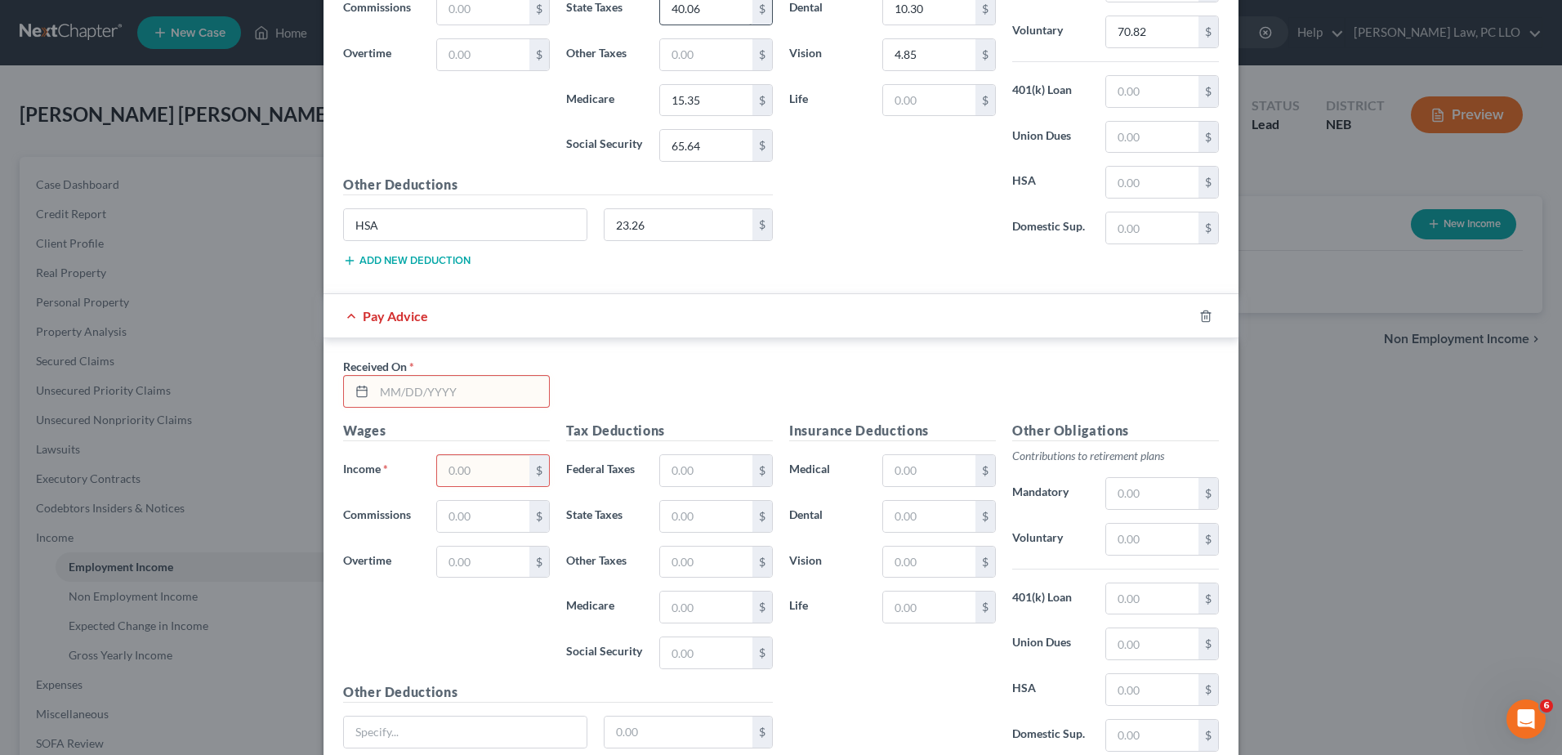
scroll to position [5874, 0]
